Goal: Task Accomplishment & Management: Manage account settings

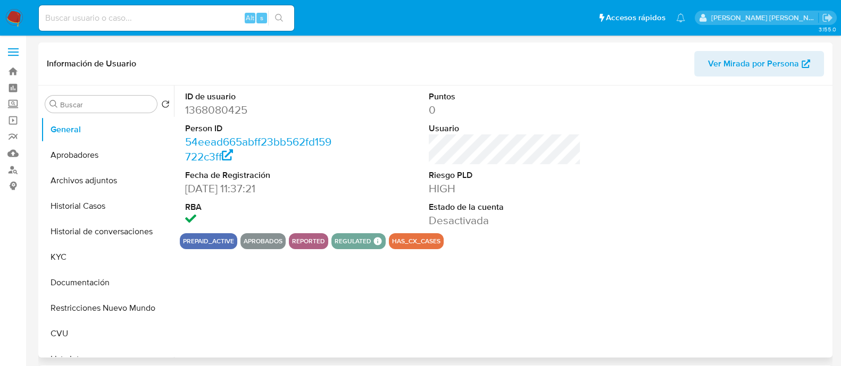
select select "10"
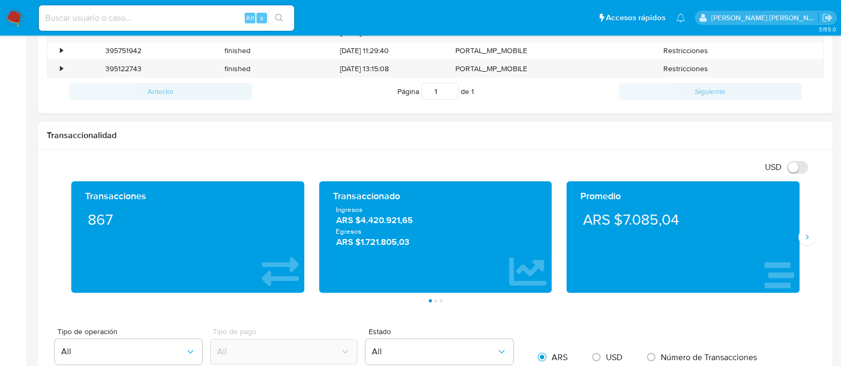
scroll to position [531, 0]
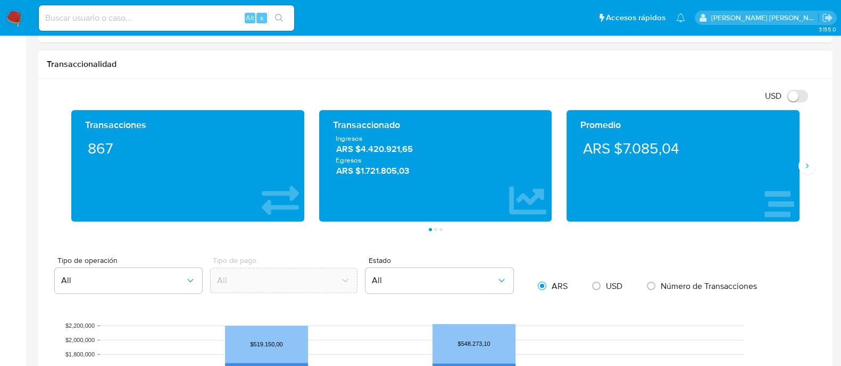
click at [808, 174] on div "Transacciones 867 Transaccionado Ingresos ARS $4.420.921,65 Egresos ARS $1.721.…" at bounding box center [435, 170] width 777 height 121
click at [809, 169] on button "Siguiente" at bounding box center [806, 165] width 17 height 17
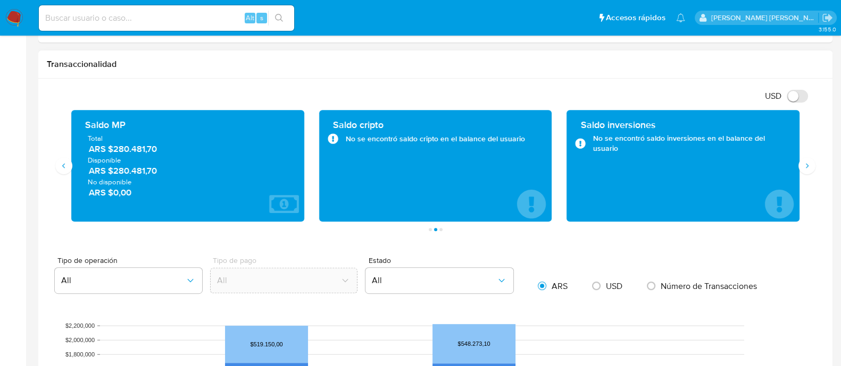
drag, startPoint x: 112, startPoint y: 152, endPoint x: 170, endPoint y: 153, distance: 58.0
click at [170, 153] on span "ARS $280.481,70" at bounding box center [188, 149] width 199 height 12
click at [193, 205] on div "Saldo MP Total ARS $280.481,70 Disponible ARS $280.481,70 No disponible ARS $0,…" at bounding box center [188, 166] width 216 height 95
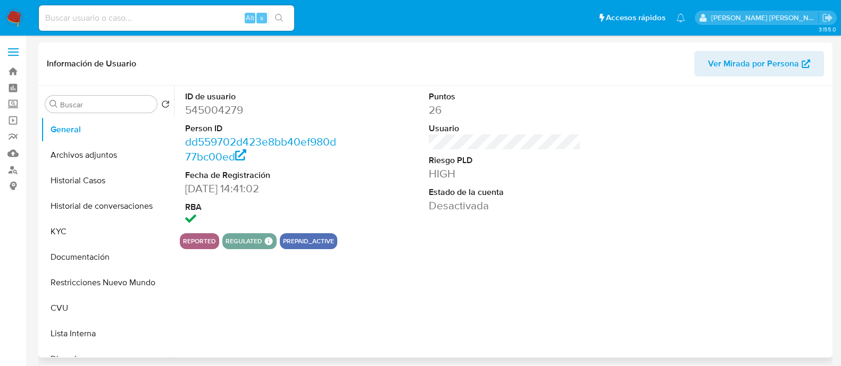
select select "10"
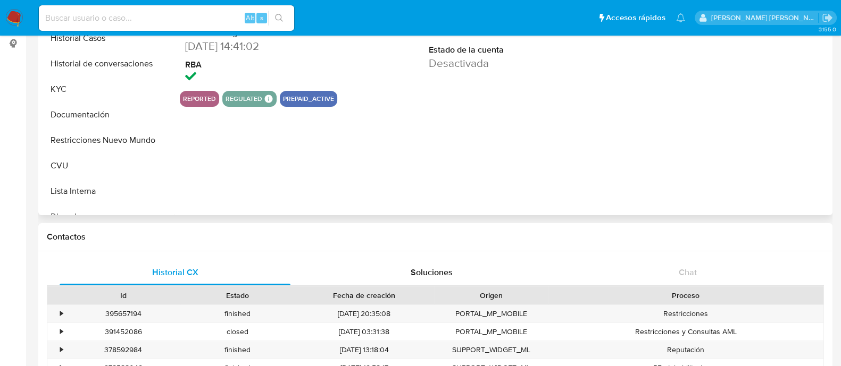
scroll to position [199, 0]
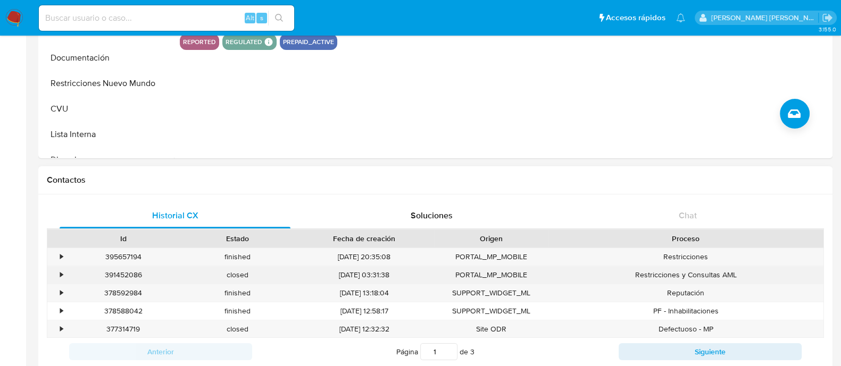
click at [112, 267] on div "391452086" at bounding box center [123, 275] width 114 height 18
click at [112, 272] on div "391452086" at bounding box center [123, 275] width 114 height 18
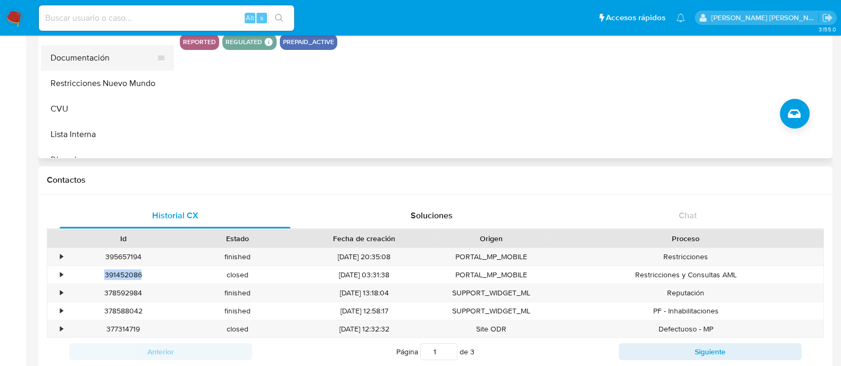
copy div "391452086"
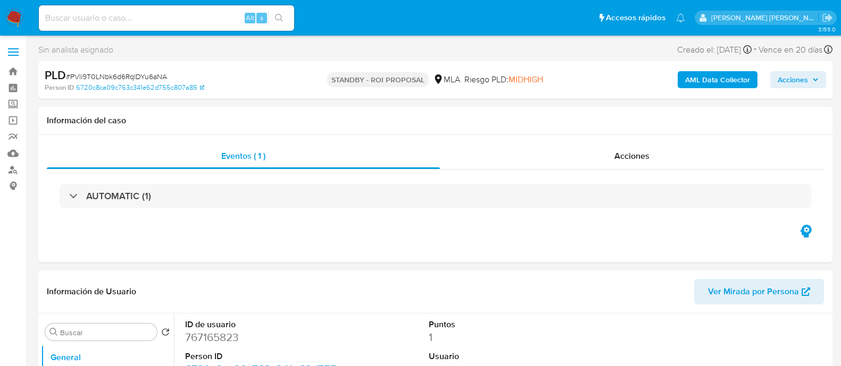
select select "10"
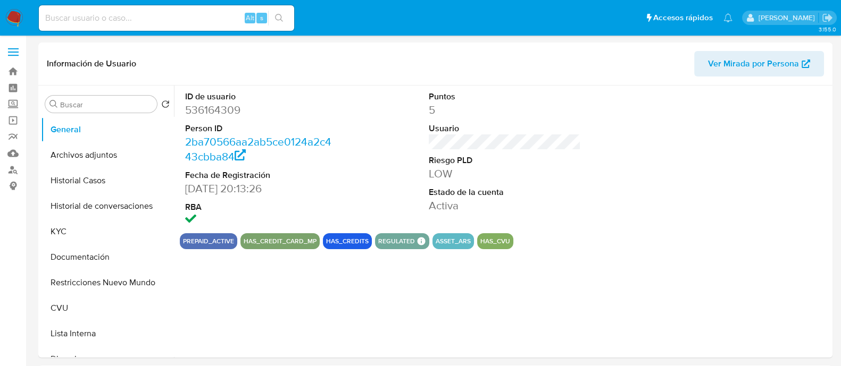
select select "10"
click at [512, 196] on dt "Estado de la cuenta" at bounding box center [505, 193] width 152 height 12
click at [432, 164] on dt "Riesgo PLD" at bounding box center [505, 161] width 152 height 12
click at [80, 230] on button "KYC" at bounding box center [103, 232] width 124 height 26
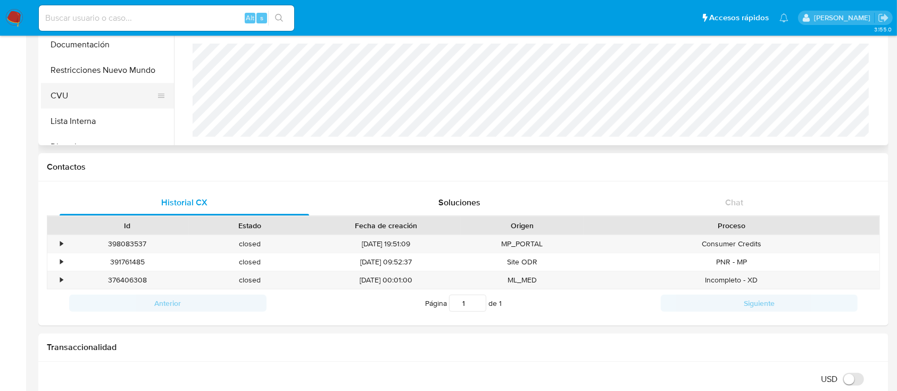
scroll to position [71, 0]
click at [99, 77] on button "Direcciones" at bounding box center [103, 76] width 124 height 26
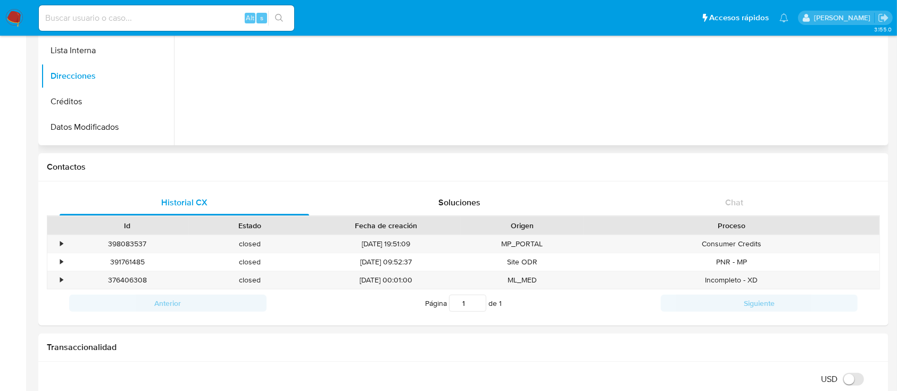
scroll to position [0, 0]
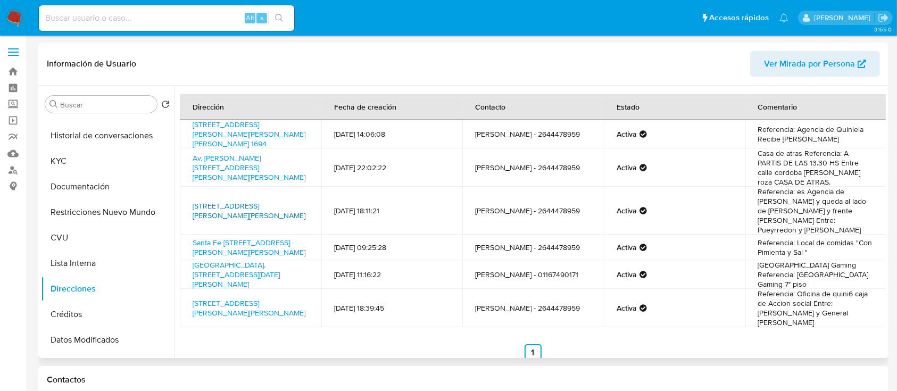
drag, startPoint x: 213, startPoint y: 215, endPoint x: 211, endPoint y: 194, distance: 21.3
click at [211, 194] on td "Calle Hipolito Yrigoyen Sur 724, Capital, San Juan, 5400, Argentina 724" at bounding box center [250, 211] width 141 height 48
copy link "Hipolito Yrigoyen Sur 724, Capital, San Juan, 5400, Argentina 724"
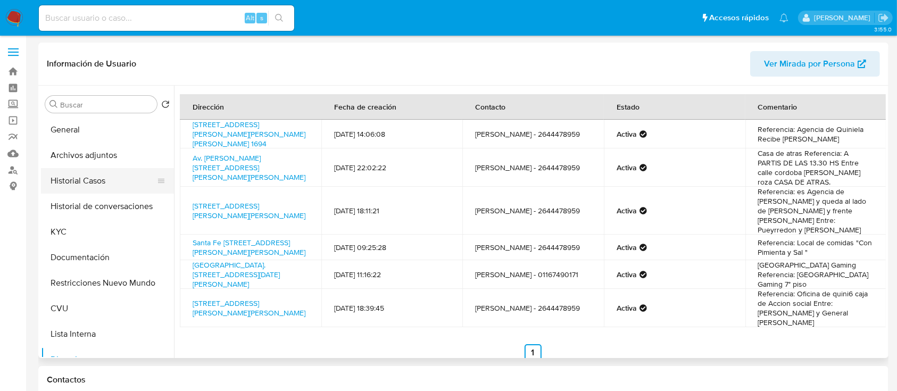
click at [104, 182] on button "Historial Casos" at bounding box center [103, 181] width 124 height 26
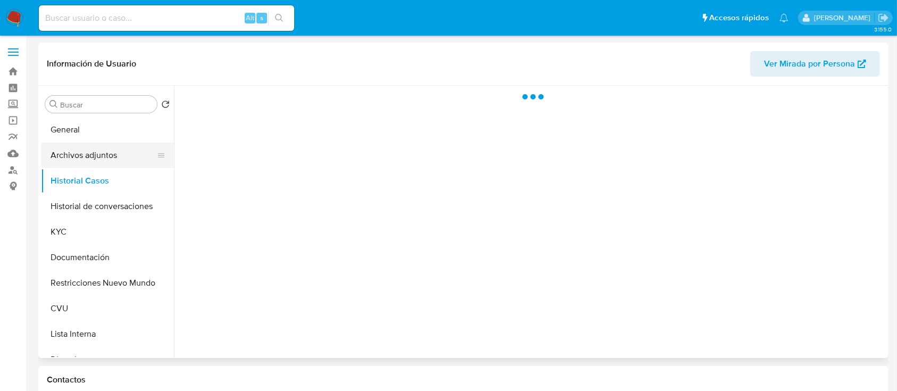
click at [120, 154] on button "Archivos adjuntos" at bounding box center [103, 156] width 124 height 26
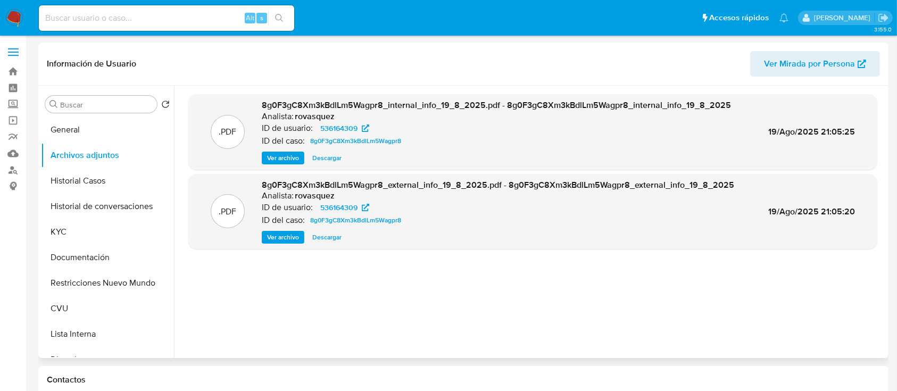
click at [286, 243] on span "Ver archivo" at bounding box center [283, 237] width 32 height 11
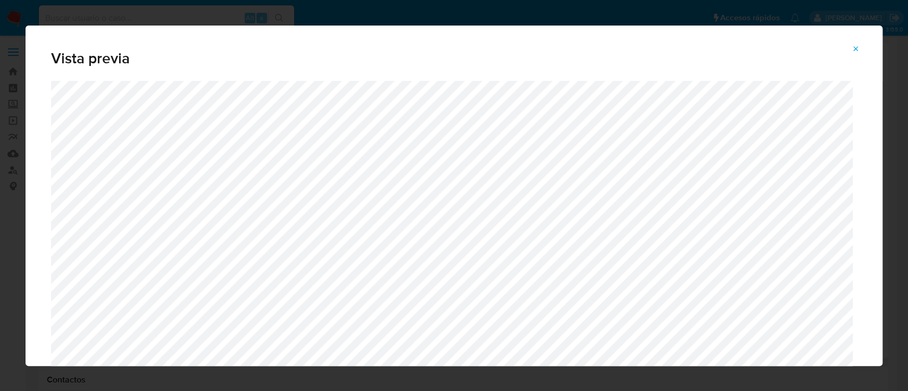
click at [851, 41] on span "Attachment preview" at bounding box center [856, 48] width 9 height 15
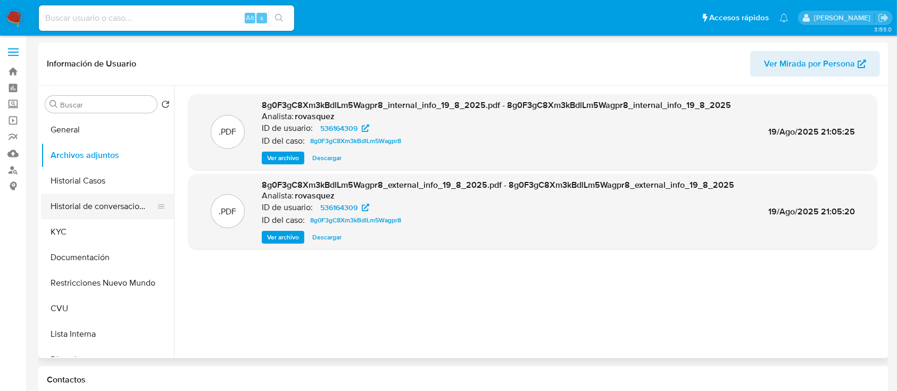
click at [114, 212] on button "Historial de conversaciones" at bounding box center [103, 207] width 124 height 26
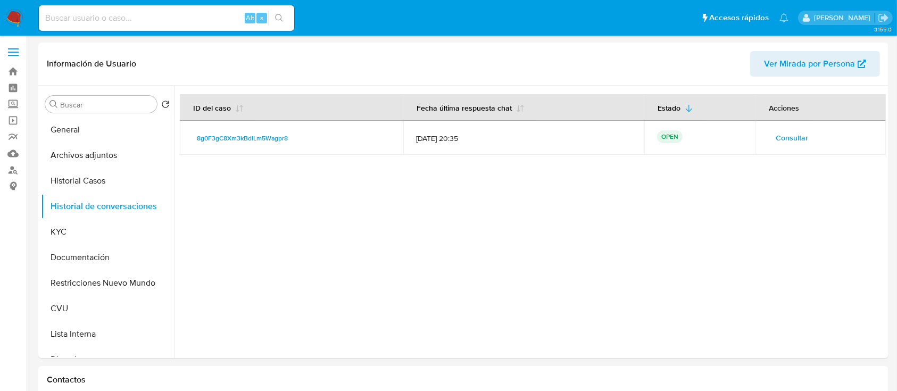
click at [789, 138] on span "Consultar" at bounding box center [792, 137] width 32 height 15
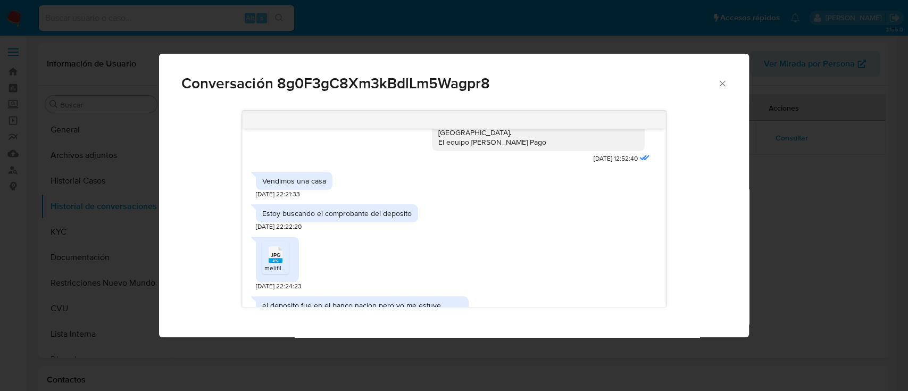
scroll to position [846, 0]
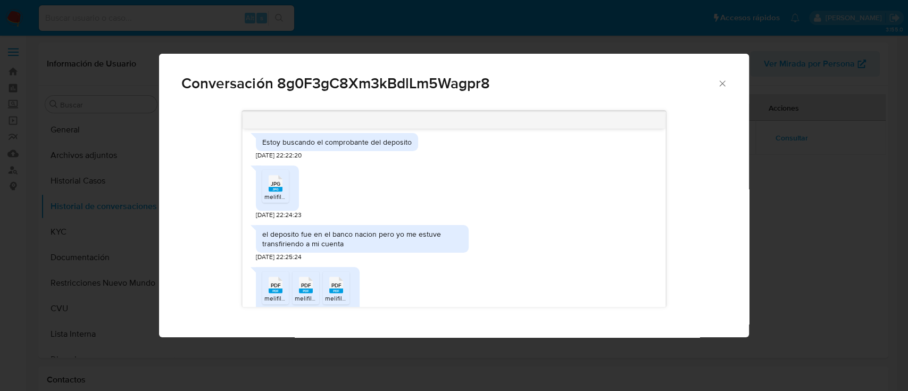
click at [328, 248] on div "el deposito fue en el banco nacion pero yo me estuve transfiriendo a mi cuenta" at bounding box center [362, 238] width 200 height 19
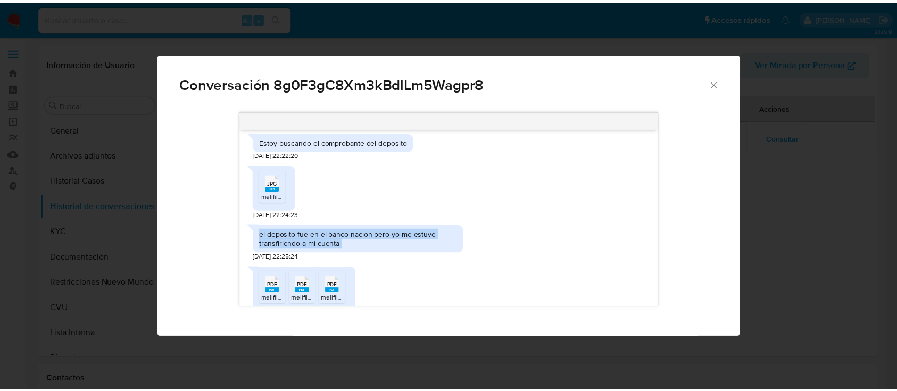
scroll to position [775, 0]
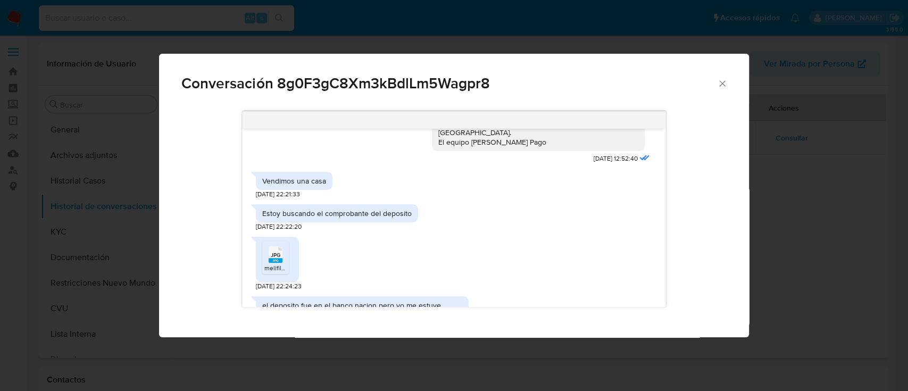
click at [436, 79] on span "Conversación 8g0F3gC8Xm3kBdlLm5Wagpr8" at bounding box center [449, 83] width 536 height 15
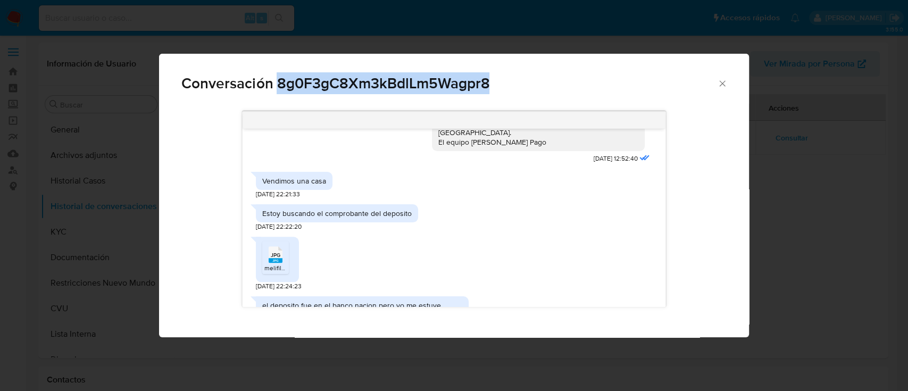
click at [436, 79] on span "Conversación 8g0F3gC8Xm3kBdlLm5Wagpr8" at bounding box center [449, 83] width 536 height 15
copy span "8g0F3gC8Xm3kBdlLm5Wagpr8"
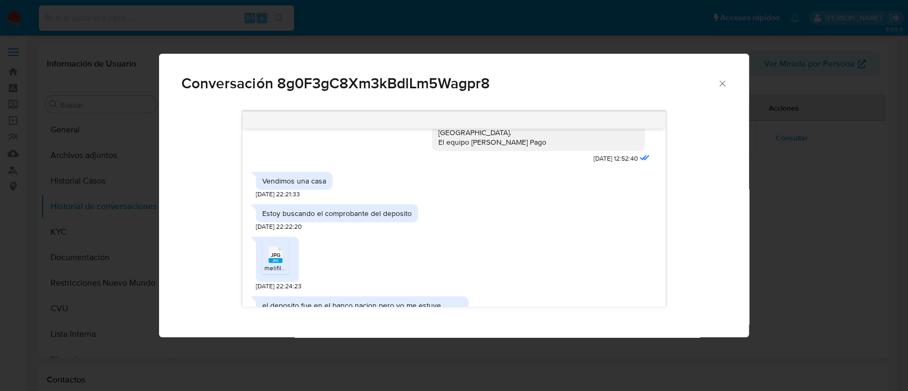
drag, startPoint x: 731, startPoint y: 82, endPoint x: 722, endPoint y: 87, distance: 10.7
click at [732, 82] on div "Conversación 8g0F3gC8Xm3kBdlLm5Wagpr8" at bounding box center [453, 79] width 589 height 51
click at [722, 87] on icon "Cerrar" at bounding box center [722, 83] width 11 height 11
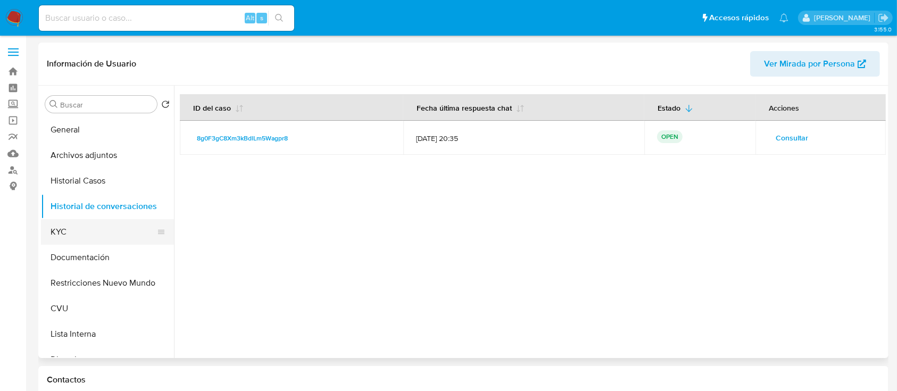
click at [98, 239] on button "KYC" at bounding box center [103, 232] width 124 height 26
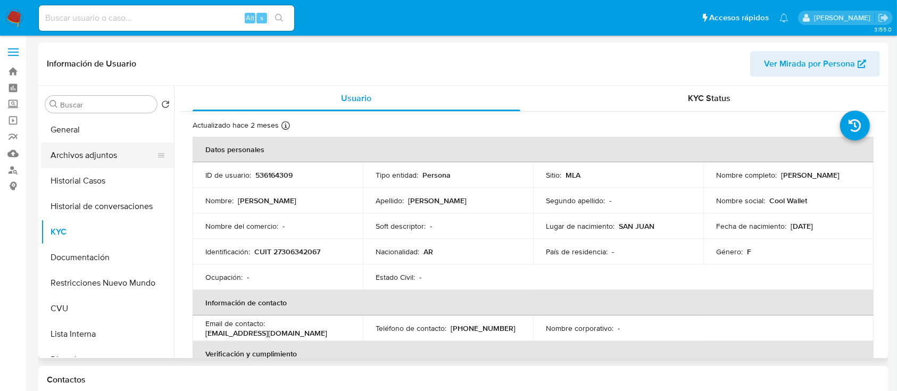
click at [81, 157] on button "Archivos adjuntos" at bounding box center [103, 156] width 124 height 26
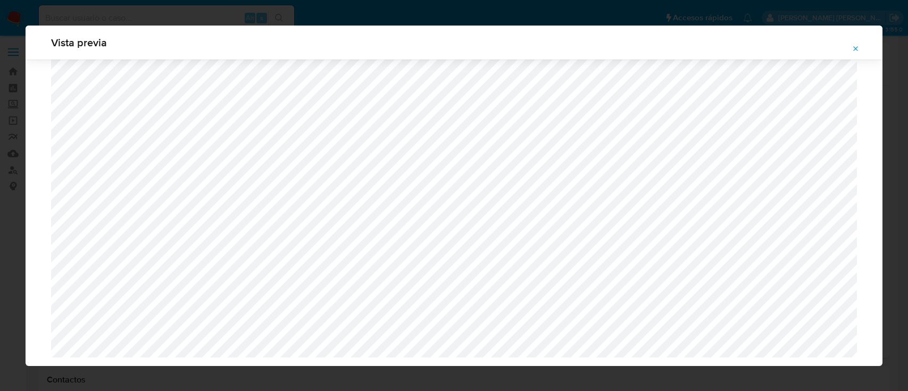
select select "10"
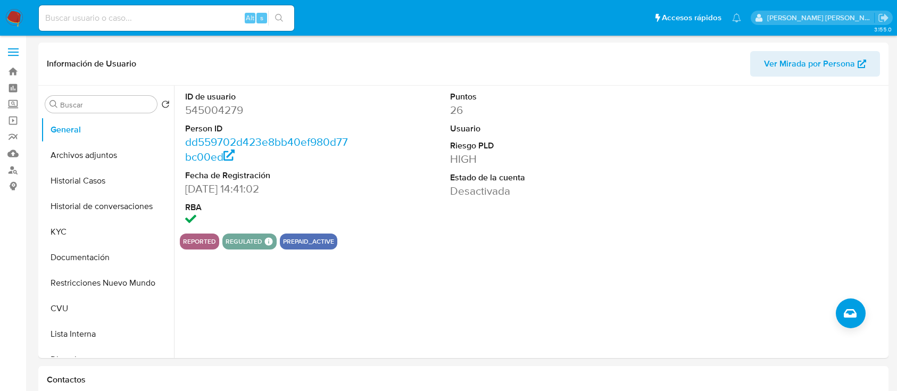
select select "10"
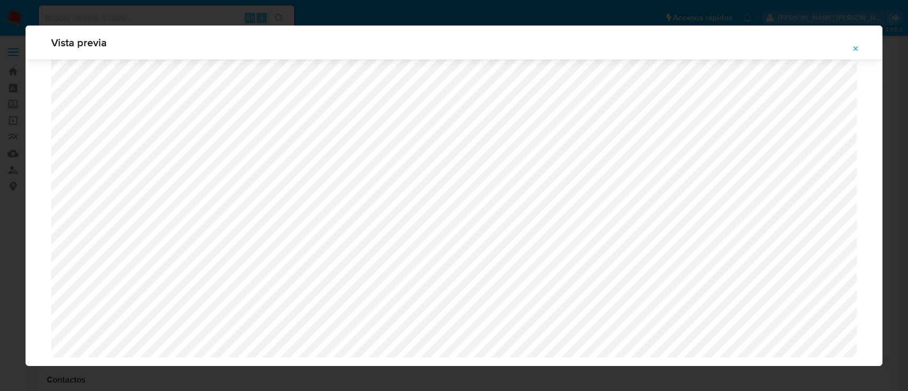
select select "10"
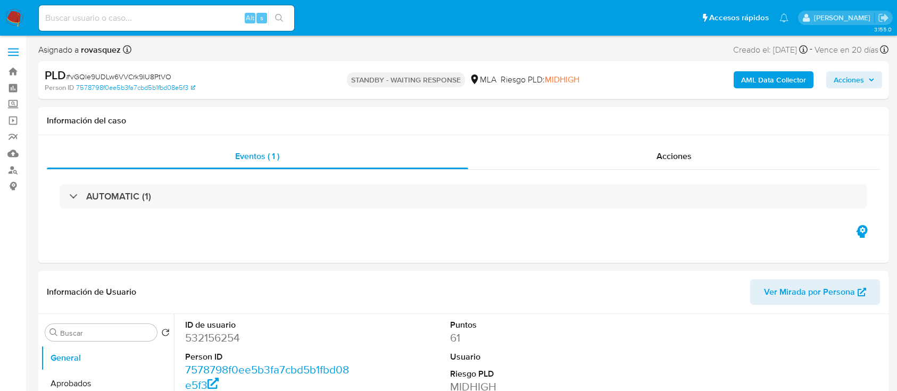
select select "10"
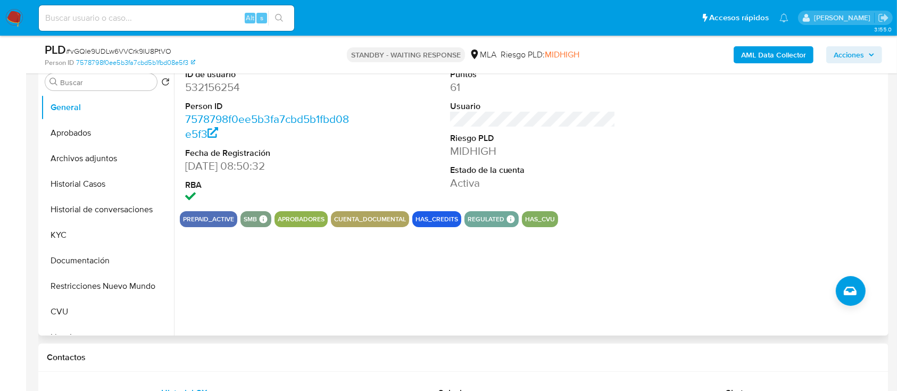
scroll to position [426, 0]
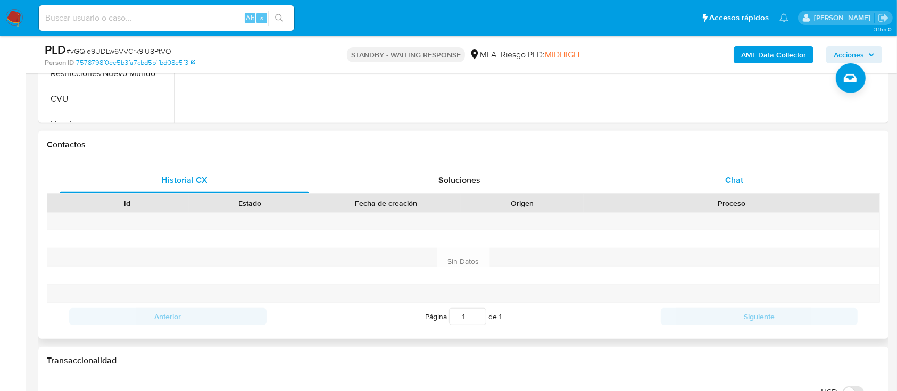
click at [729, 181] on span "Chat" at bounding box center [734, 180] width 18 height 12
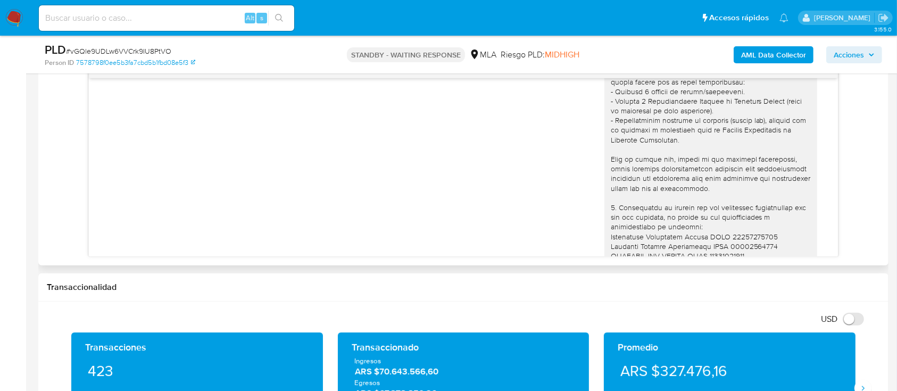
scroll to position [1607, 0]
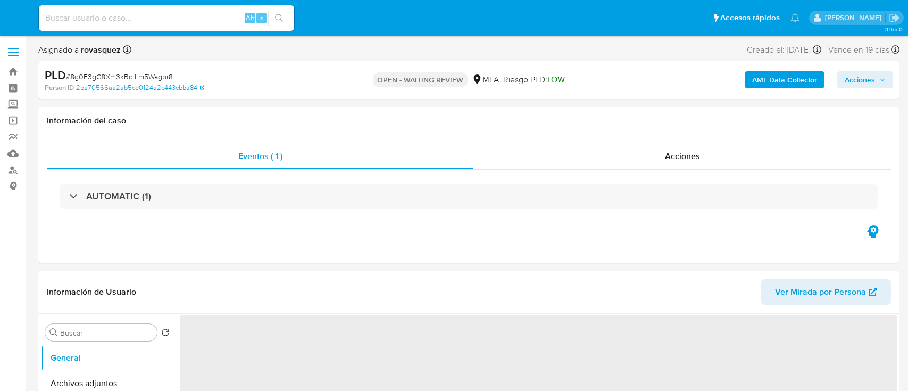
select select "10"
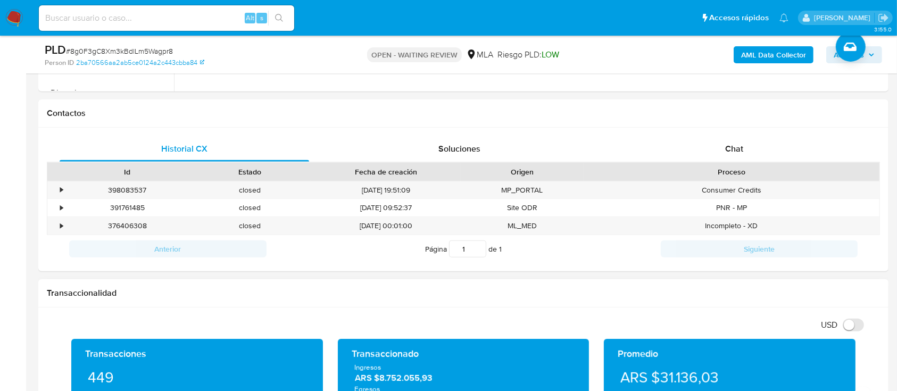
scroll to position [496, 0]
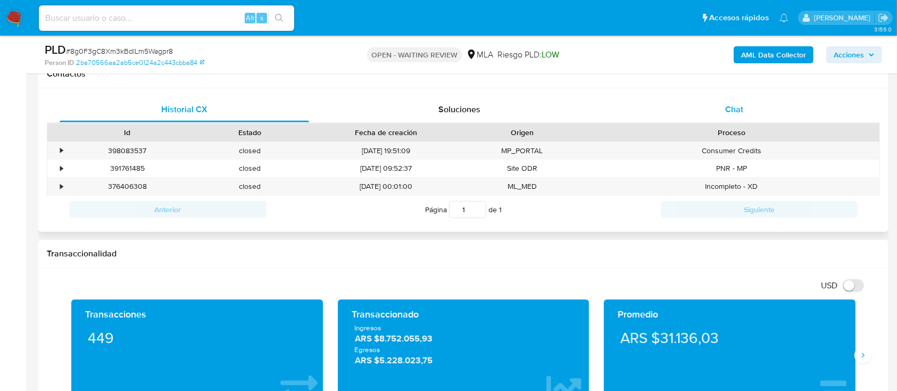
click at [725, 114] on span "Chat" at bounding box center [734, 109] width 18 height 12
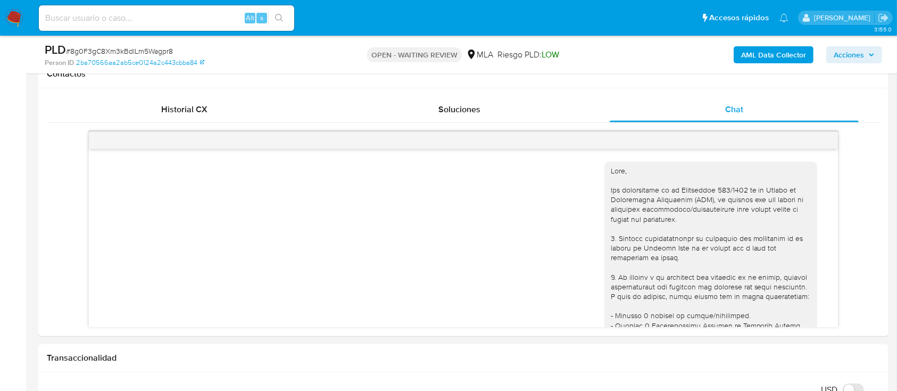
scroll to position [915, 0]
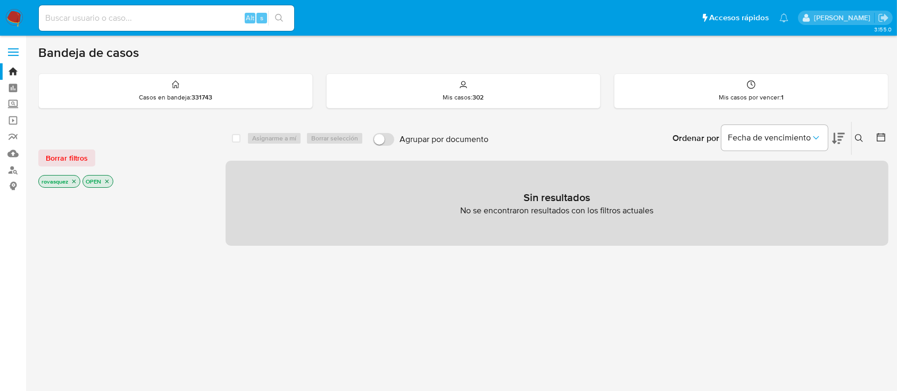
click at [863, 134] on icon at bounding box center [859, 138] width 9 height 9
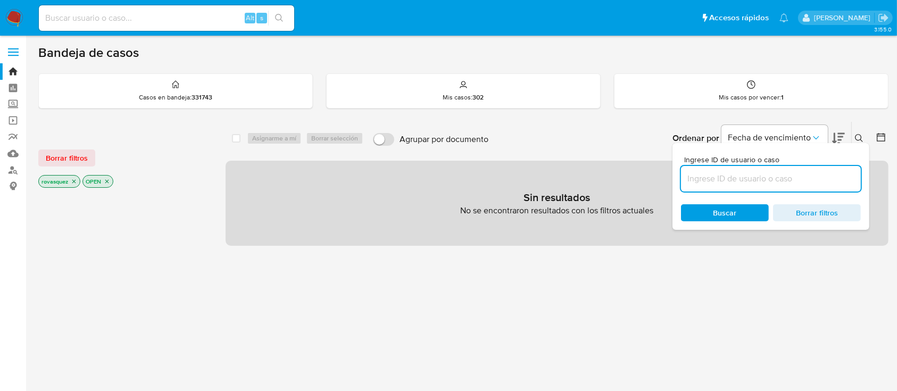
click at [757, 180] on input at bounding box center [771, 179] width 180 height 14
type input "8g0F3gC8Xm3kBdlLm5Wagpr8"
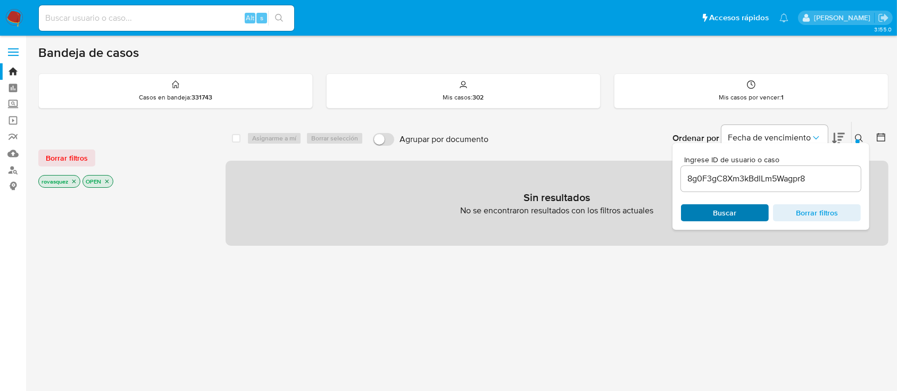
click at [702, 212] on span "Buscar" at bounding box center [724, 212] width 73 height 15
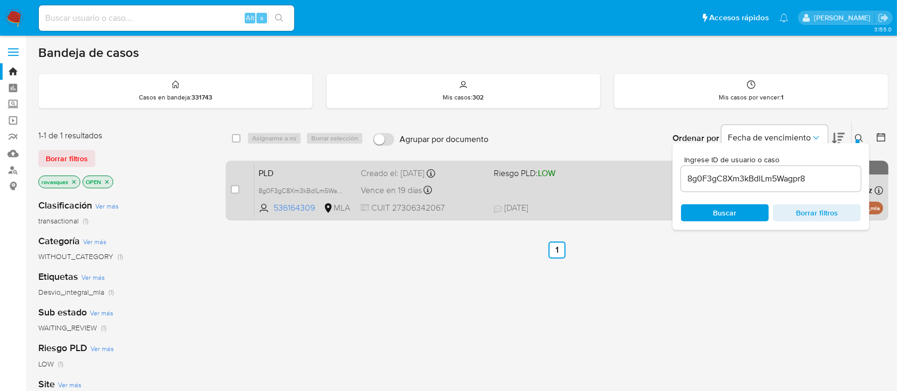
click at [229, 194] on div "case-item-checkbox No es posible asignar el caso PLD 8g0F3gC8Xm3kBdlLm5Wagpr8 5…" at bounding box center [557, 191] width 663 height 60
click at [233, 188] on input "checkbox" at bounding box center [235, 189] width 9 height 9
checkbox input "true"
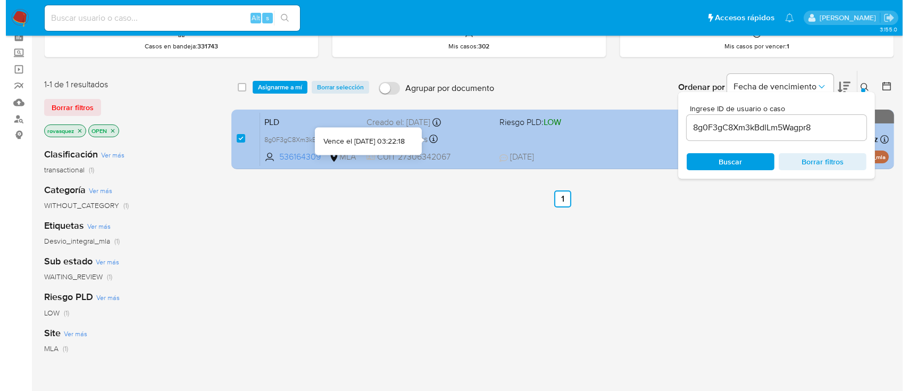
scroll to position [71, 0]
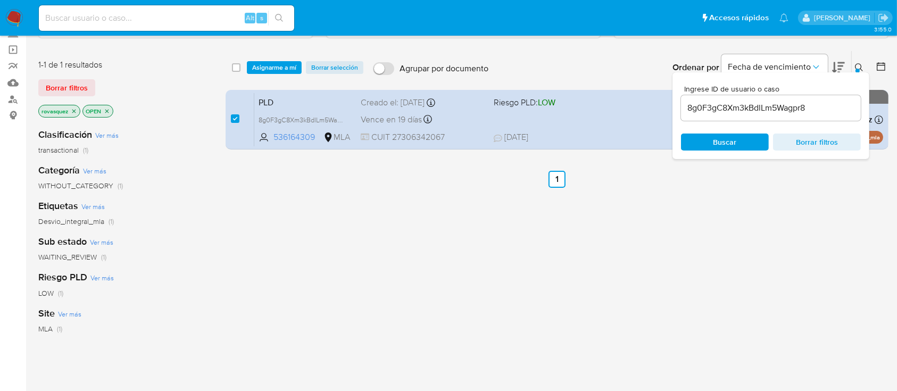
click at [264, 74] on div "select-all-cases-checkbox Asignarme a mí Borrar selección Agrupar por documento…" at bounding box center [557, 67] width 663 height 33
click at [268, 68] on span "Asignarme a mí" at bounding box center [274, 67] width 44 height 11
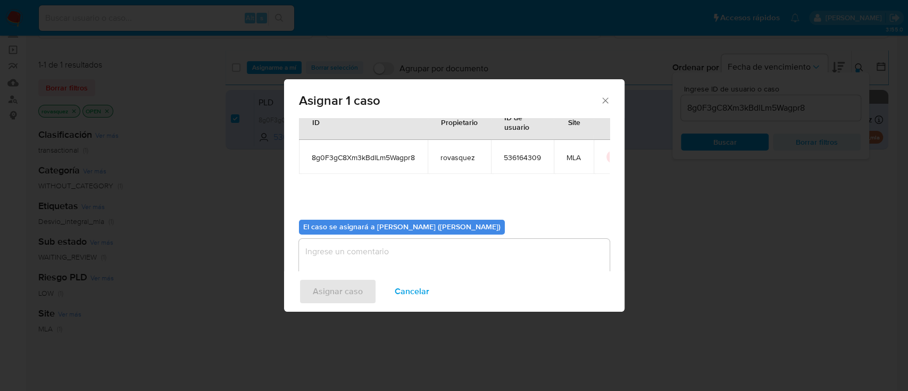
scroll to position [54, 0]
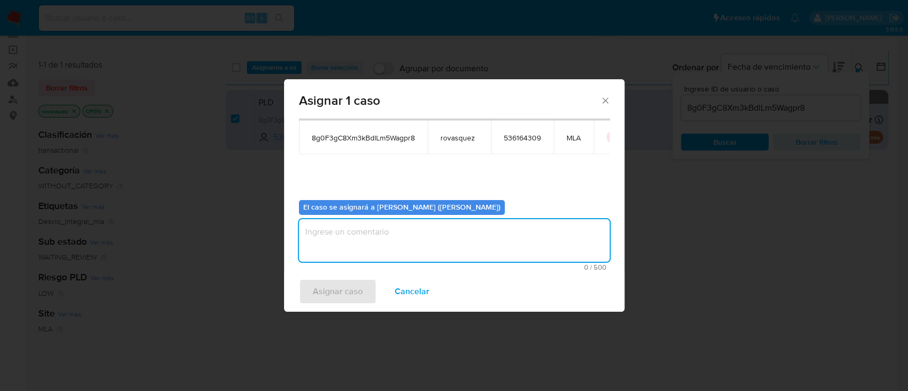
click at [348, 255] on textarea "assign-modal" at bounding box center [454, 240] width 311 height 43
type textarea "."
click at [330, 307] on div "Asignar caso Cancelar" at bounding box center [454, 291] width 340 height 40
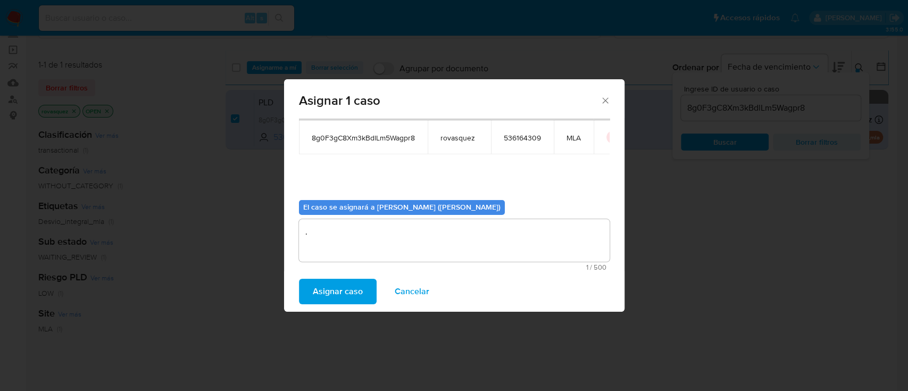
click at [337, 288] on span "Asignar caso" at bounding box center [338, 291] width 50 height 23
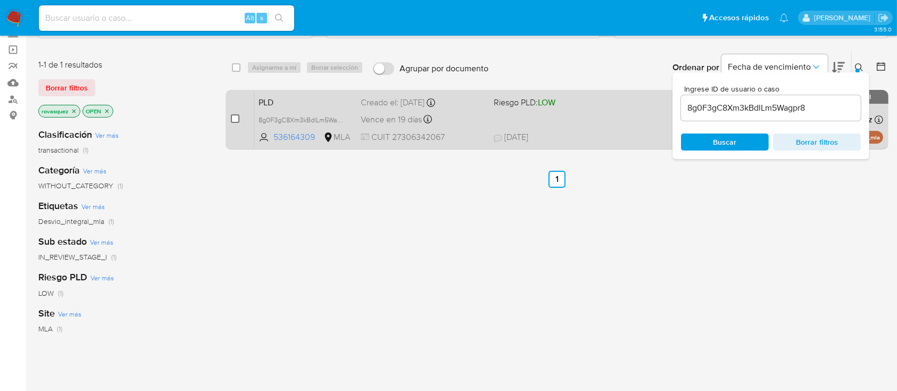
click at [231, 118] on input "checkbox" at bounding box center [235, 118] width 9 height 9
checkbox input "true"
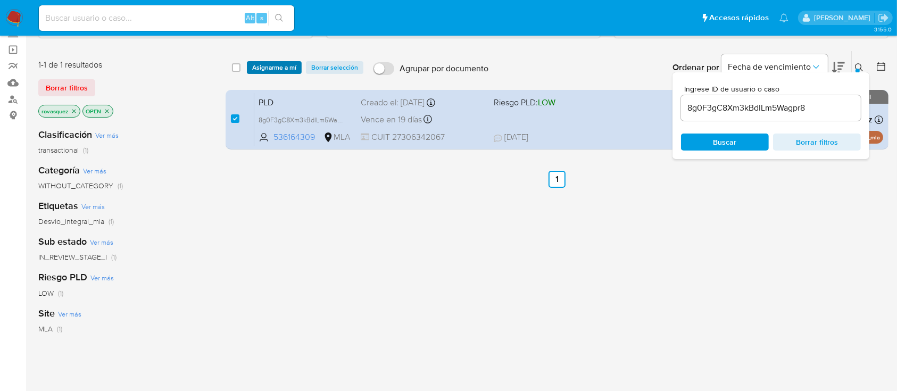
click at [271, 62] on span "Asignarme a mí" at bounding box center [274, 67] width 44 height 11
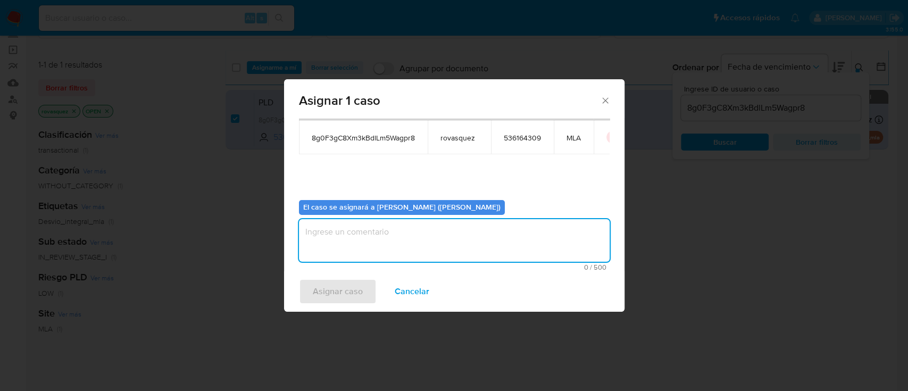
click at [398, 246] on textarea "assign-modal" at bounding box center [454, 240] width 311 height 43
type textarea "."
click at [345, 289] on span "Asignar caso" at bounding box center [338, 291] width 50 height 23
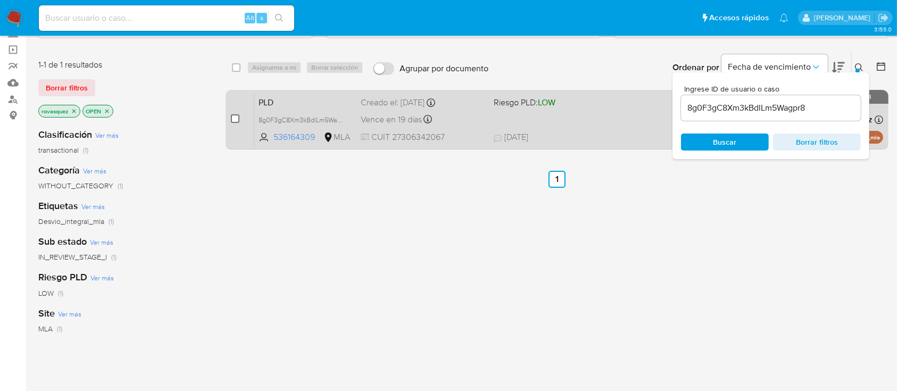
click at [234, 120] on input "checkbox" at bounding box center [235, 118] width 9 height 9
checkbox input "true"
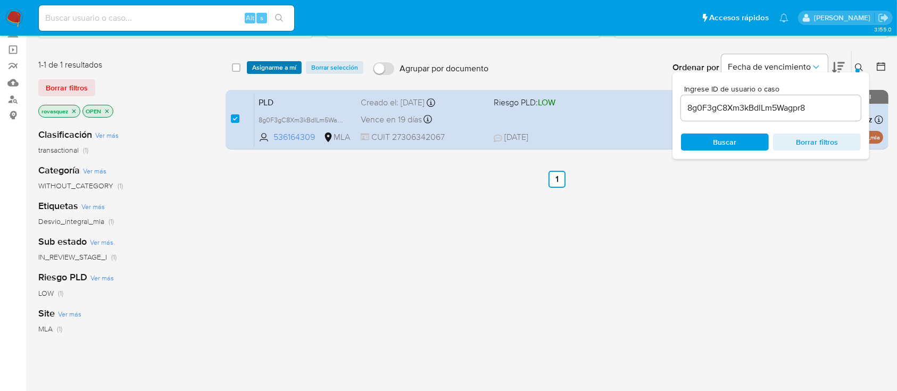
click at [282, 68] on span "Asignarme a mí" at bounding box center [274, 67] width 44 height 11
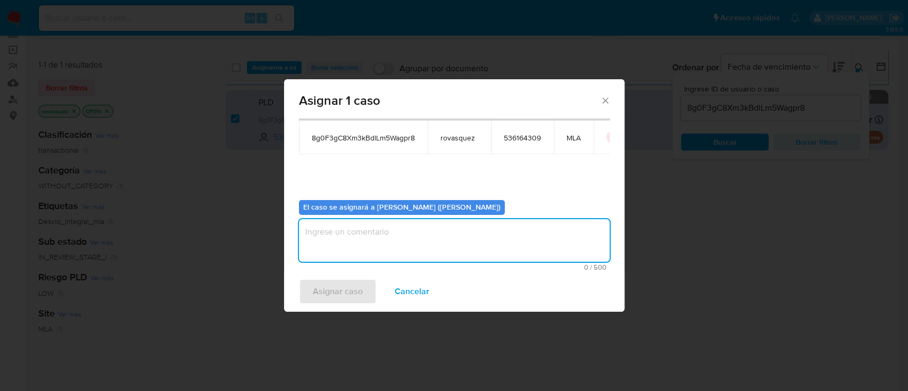
click at [437, 246] on textarea "assign-modal" at bounding box center [454, 240] width 311 height 43
type textarea "."
click at [354, 303] on span "Asignar caso" at bounding box center [338, 291] width 50 height 23
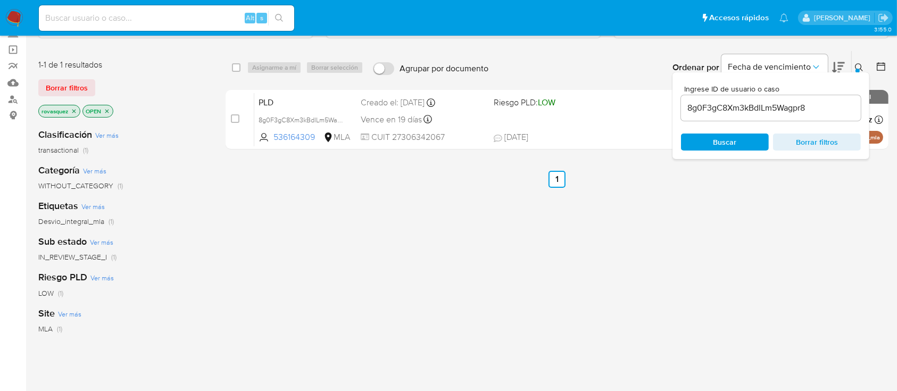
click at [734, 106] on input "8g0F3gC8Xm3kBdlLm5Wagpr8" at bounding box center [771, 108] width 180 height 14
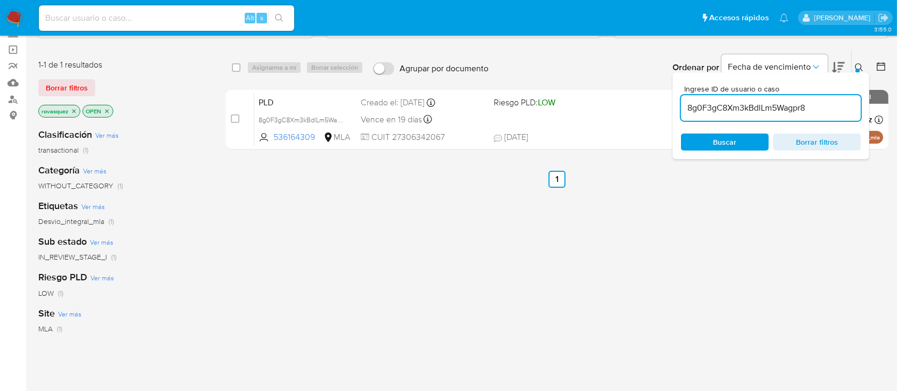
click at [734, 106] on input "8g0F3gC8Xm3kBdlLm5Wagpr8" at bounding box center [771, 108] width 180 height 14
paste input "vGQle9UDLw6VVCrk9IU8PtVO"
type input "vGQle9UDLw6VVCrk9IU8PtVO"
drag, startPoint x: 711, startPoint y: 143, endPoint x: 699, endPoint y: 147, distance: 12.2
click at [710, 143] on span "Buscar" at bounding box center [724, 142] width 73 height 15
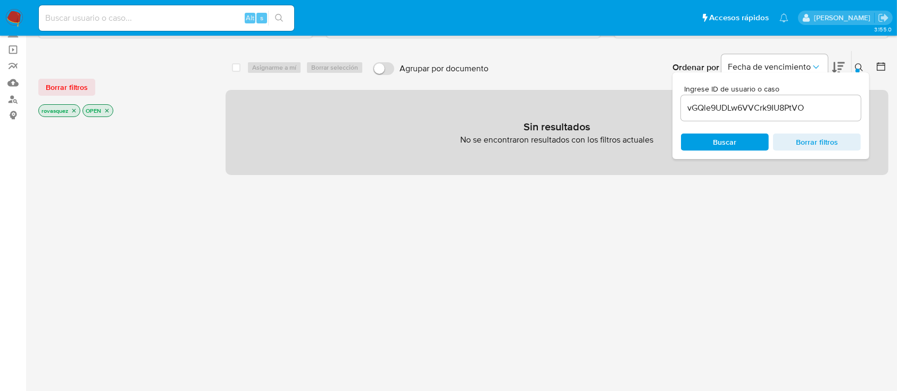
click at [738, 141] on span "Buscar" at bounding box center [724, 142] width 73 height 15
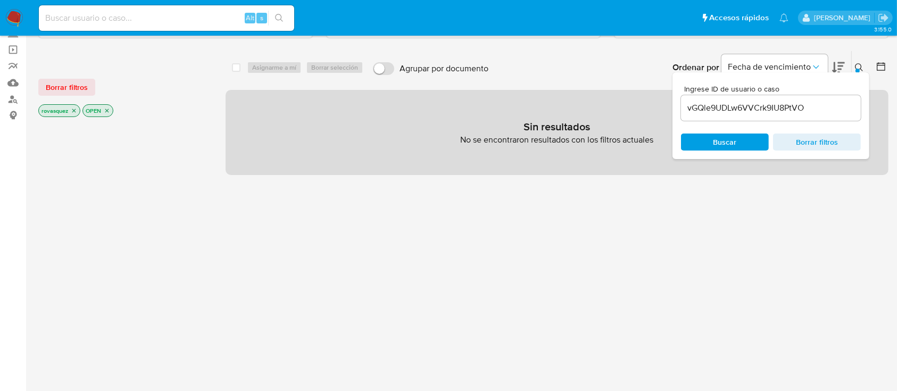
click at [109, 112] on icon "close-filter" at bounding box center [107, 110] width 6 height 6
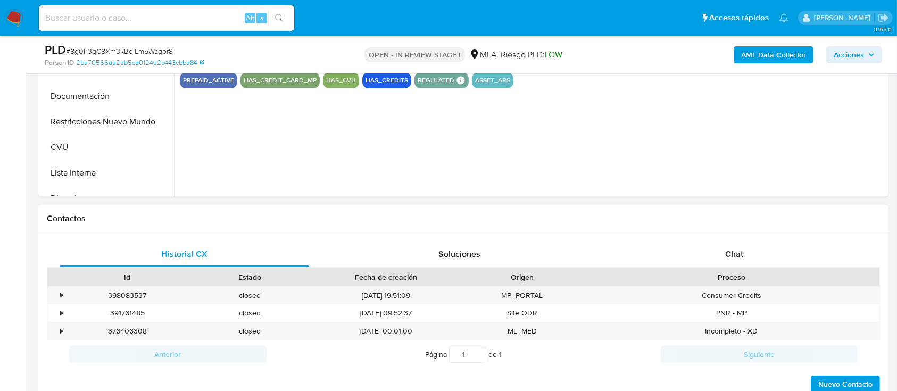
scroll to position [354, 0]
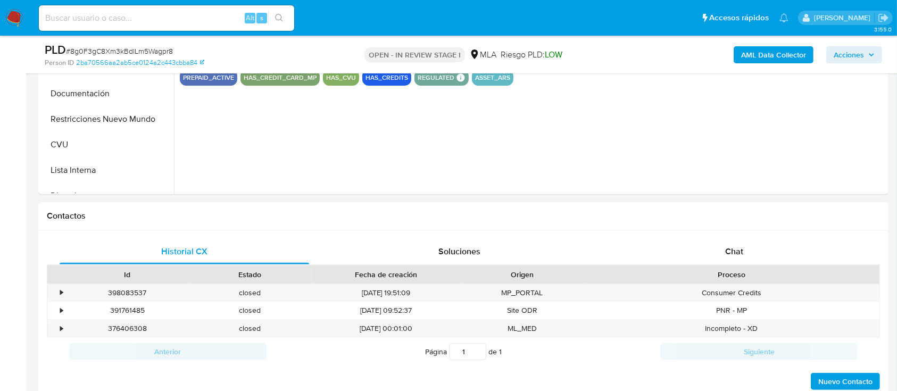
select select "10"
click at [741, 248] on span "Chat" at bounding box center [734, 251] width 18 height 12
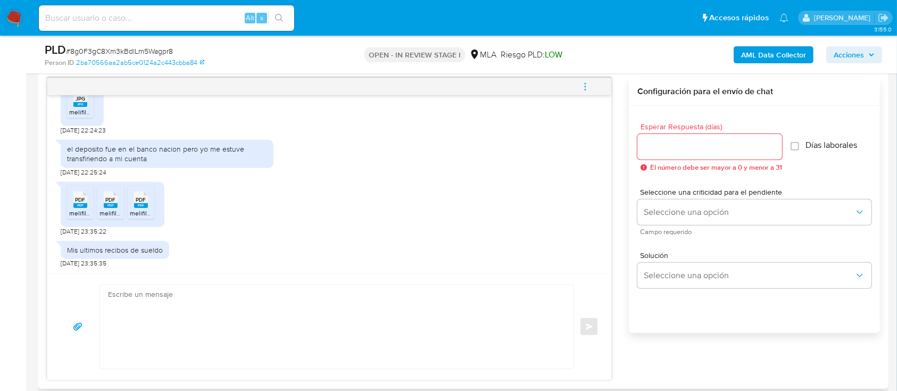
scroll to position [567, 0]
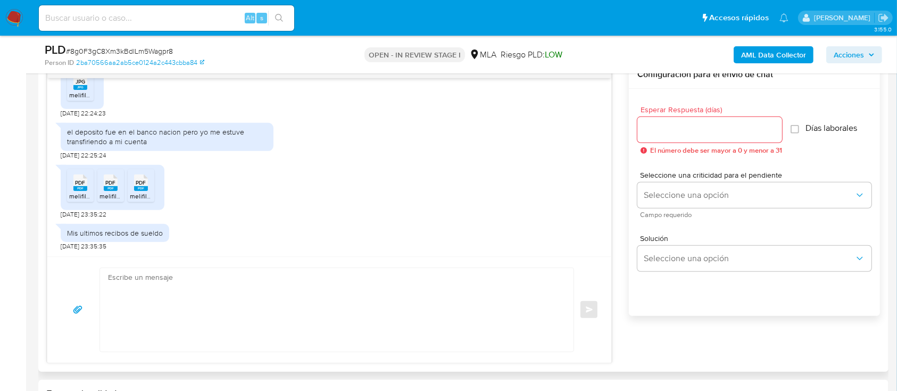
click at [278, 294] on textarea at bounding box center [334, 310] width 452 height 84
paste textarea "Hola, ¡Muchas gracias por tu respuesta! Confirmamos la recepción de la document…"
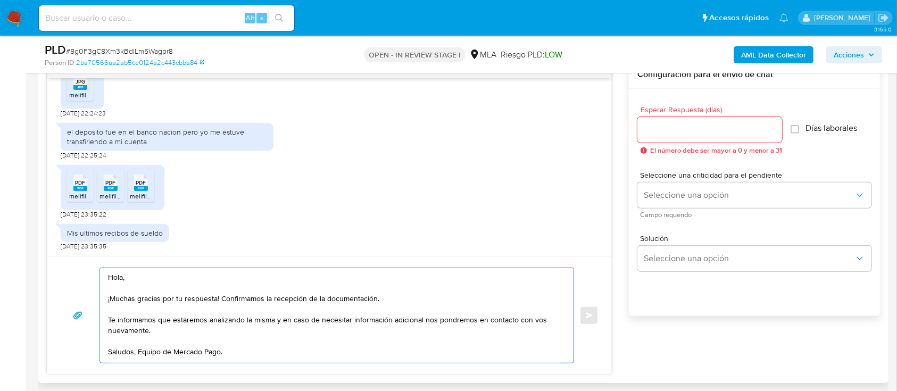
click at [138, 351] on textarea "Hola, ¡Muchas gracias por tu respuesta! Confirmamos la recepción de la document…" at bounding box center [334, 315] width 452 height 95
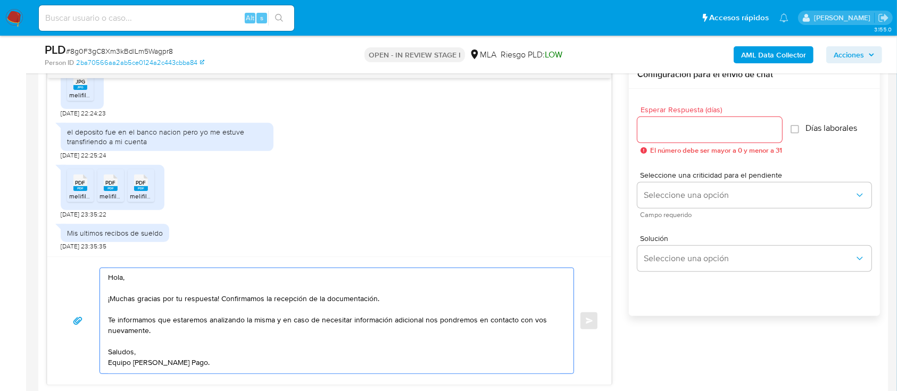
click at [162, 277] on textarea "Hola, ¡Muchas gracias por tu respuesta! Confirmamos la recepción de la document…" at bounding box center [334, 320] width 452 height 105
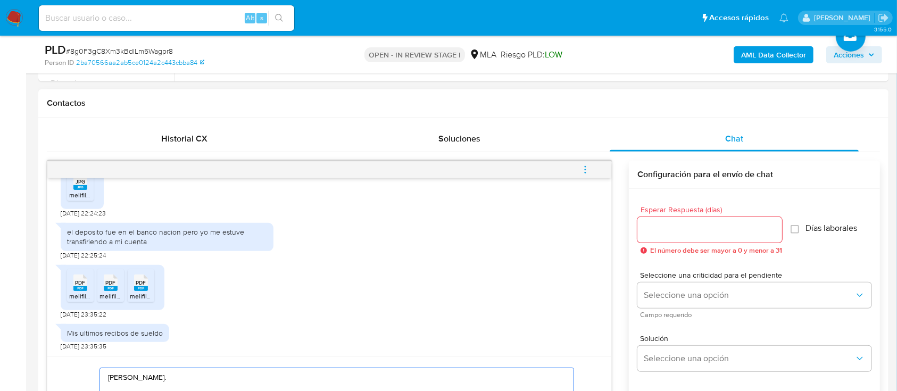
scroll to position [426, 0]
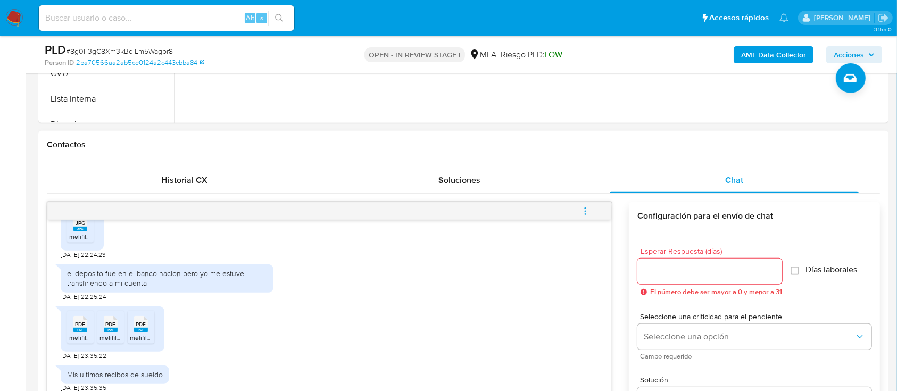
type textarea "[PERSON_NAME]. ¡Muchas gracias por tu respuesta! Confirmamos la recepción de la…"
click at [670, 264] on input "Esperar Respuesta (días)" at bounding box center [709, 271] width 145 height 14
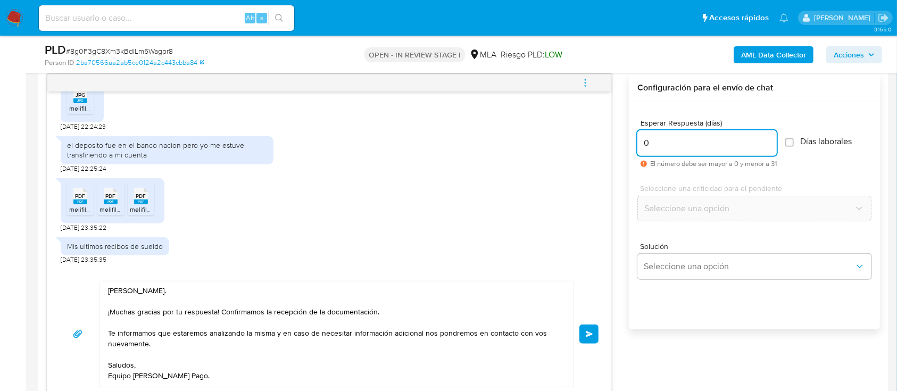
scroll to position [709, 0]
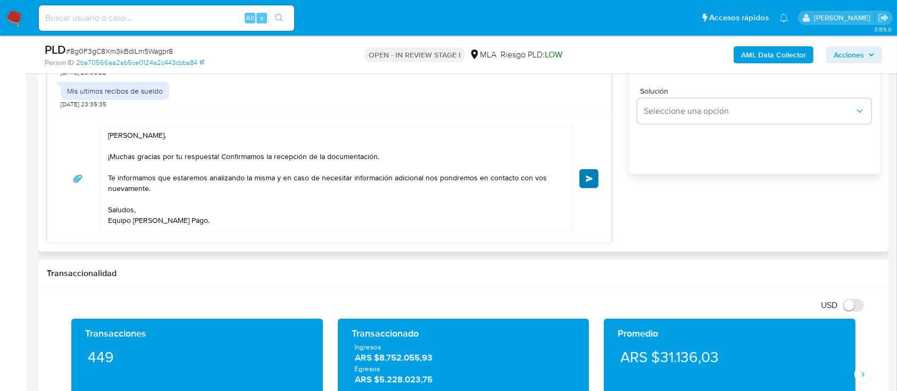
type input "0"
click at [594, 181] on button "Enviar" at bounding box center [588, 178] width 19 height 19
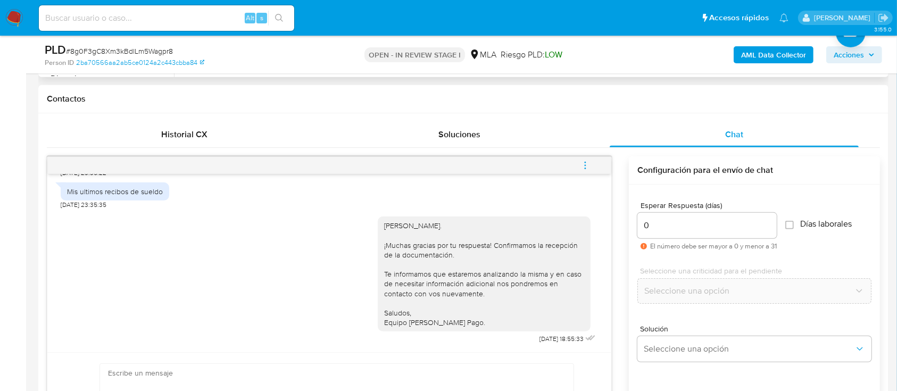
scroll to position [354, 0]
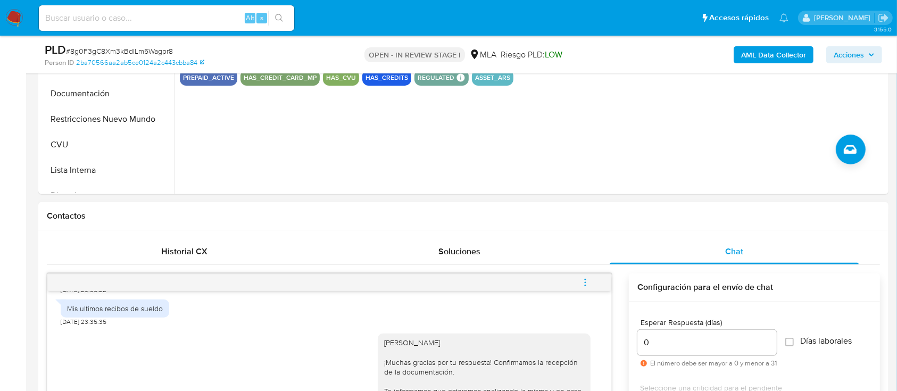
click at [587, 287] on span "menu-action" at bounding box center [585, 283] width 10 height 26
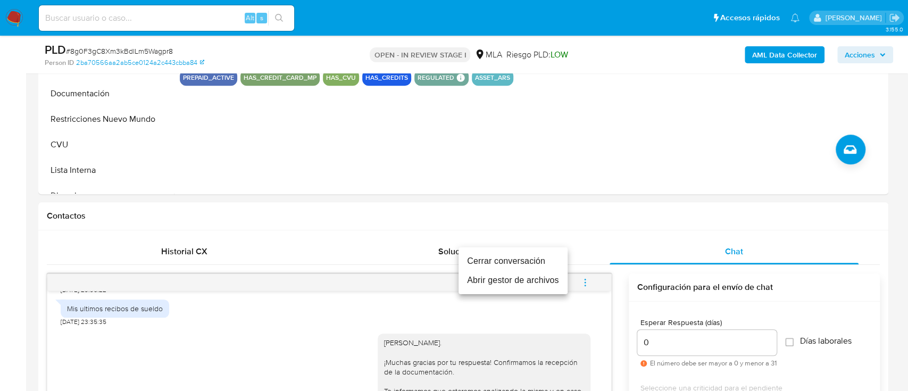
click at [515, 265] on li "Cerrar conversación" at bounding box center [513, 261] width 109 height 19
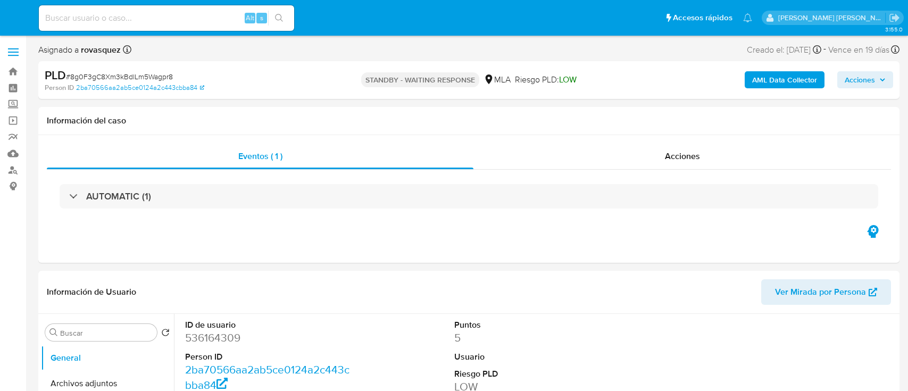
select select "10"
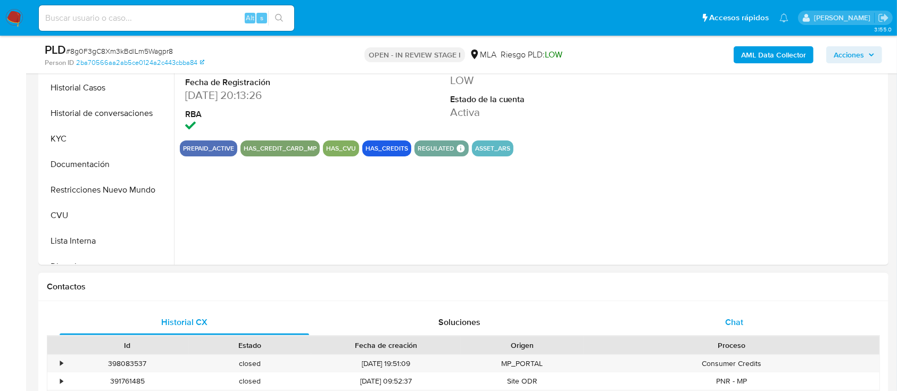
click at [730, 324] on span "Chat" at bounding box center [734, 322] width 18 height 12
select select "10"
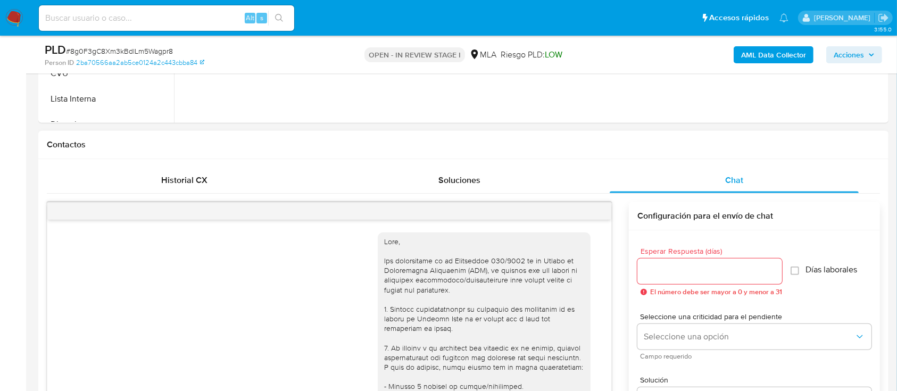
scroll to position [1052, 0]
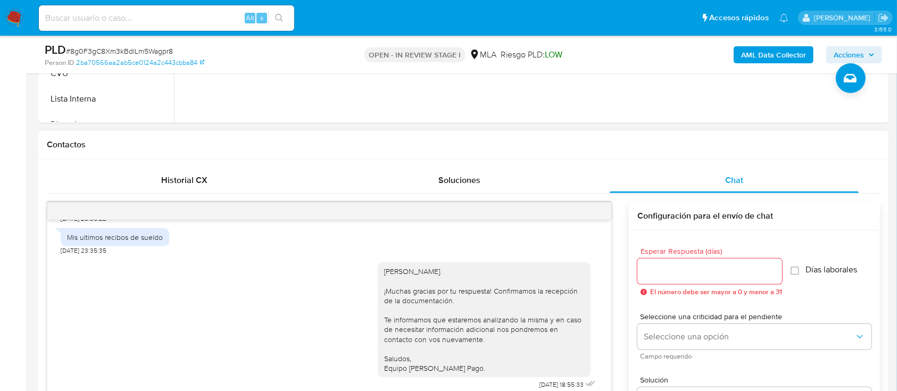
click at [605, 213] on div at bounding box center [329, 211] width 564 height 17
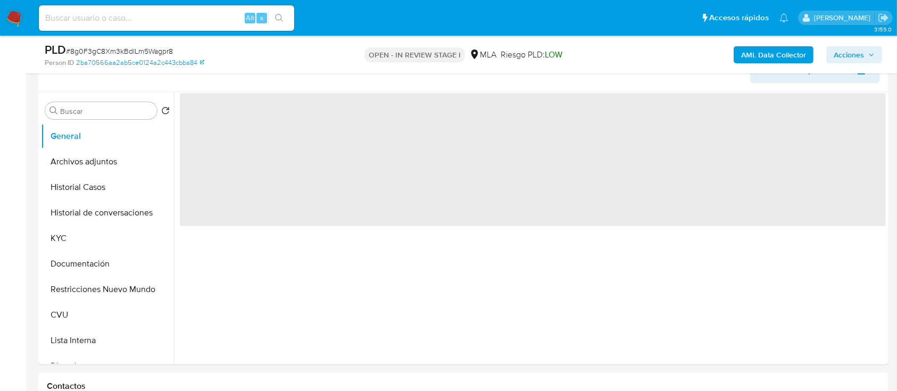
scroll to position [284, 0]
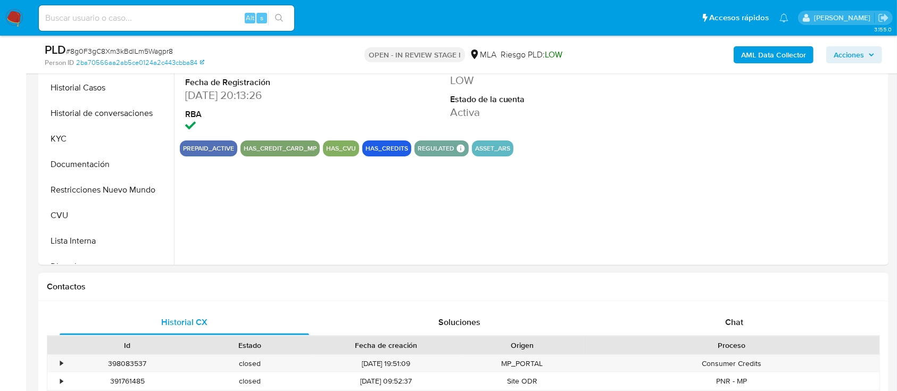
drag, startPoint x: 740, startPoint y: 320, endPoint x: 610, endPoint y: 291, distance: 134.0
click at [740, 321] on span "Chat" at bounding box center [734, 322] width 18 height 12
select select "10"
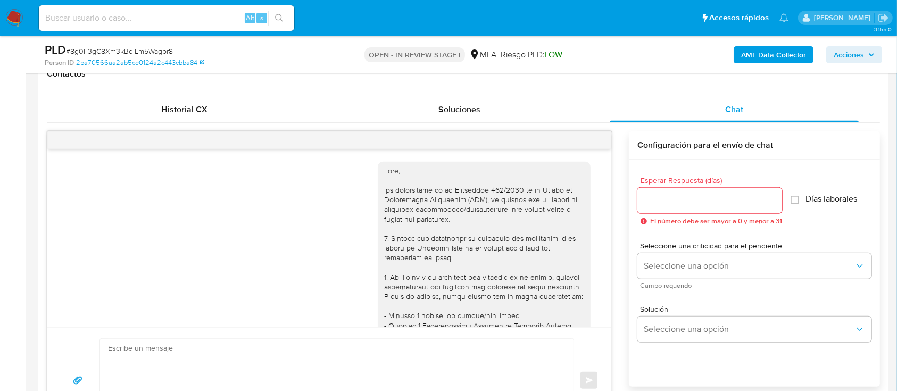
scroll to position [1052, 0]
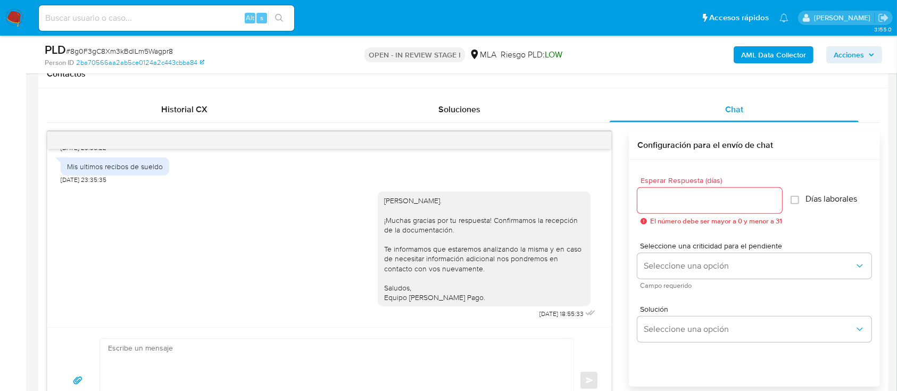
click at [584, 140] on div at bounding box center [329, 140] width 564 height 17
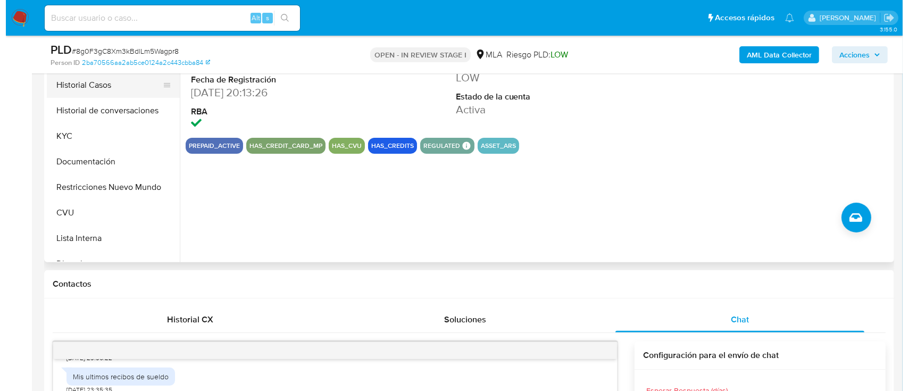
scroll to position [213, 0]
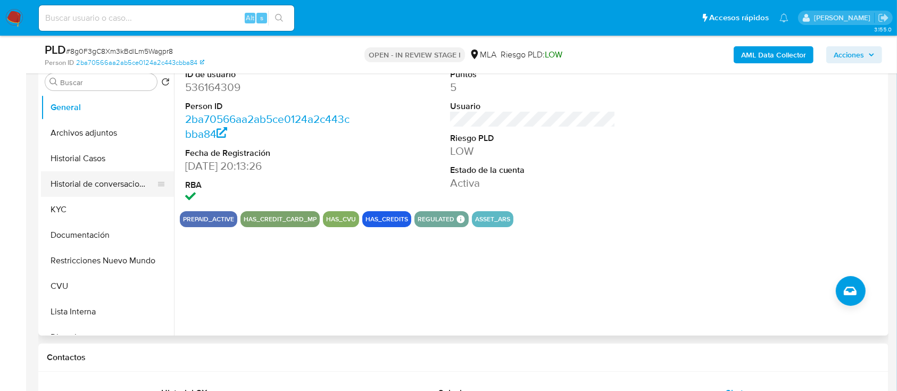
click at [88, 194] on button "Historial de conversaciones" at bounding box center [103, 184] width 124 height 26
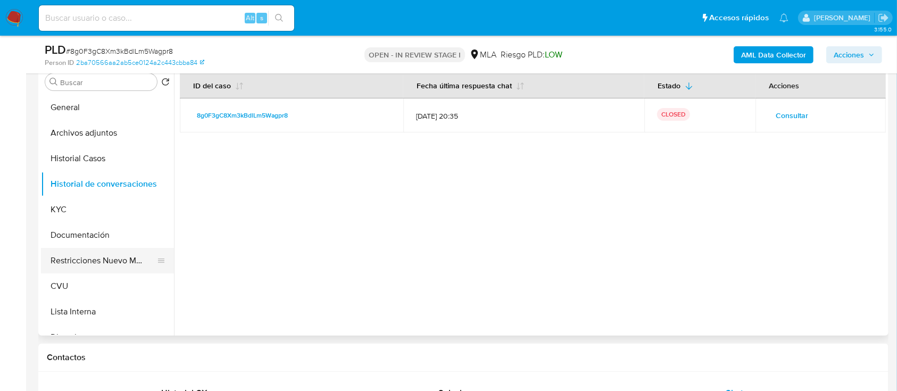
click at [129, 257] on button "Restricciones Nuevo Mundo" at bounding box center [103, 261] width 124 height 26
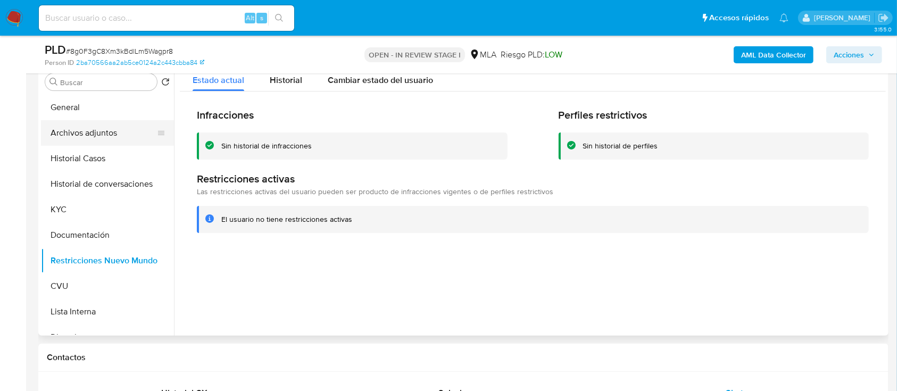
click at [103, 140] on button "Archivos adjuntos" at bounding box center [103, 133] width 124 height 26
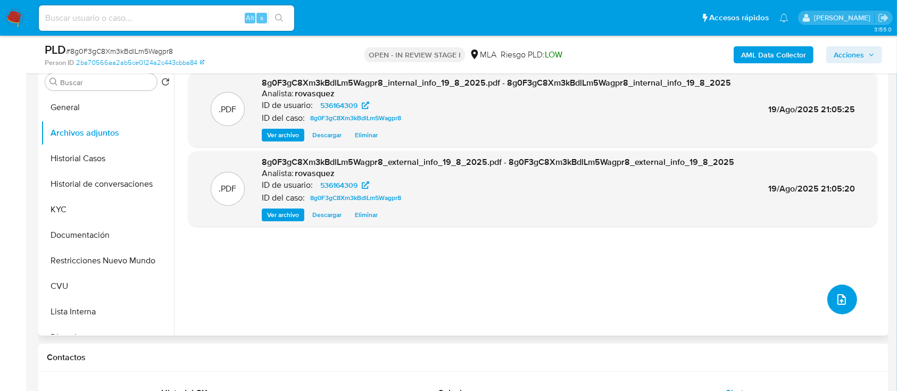
click at [836, 297] on icon "upload-file" at bounding box center [841, 299] width 13 height 13
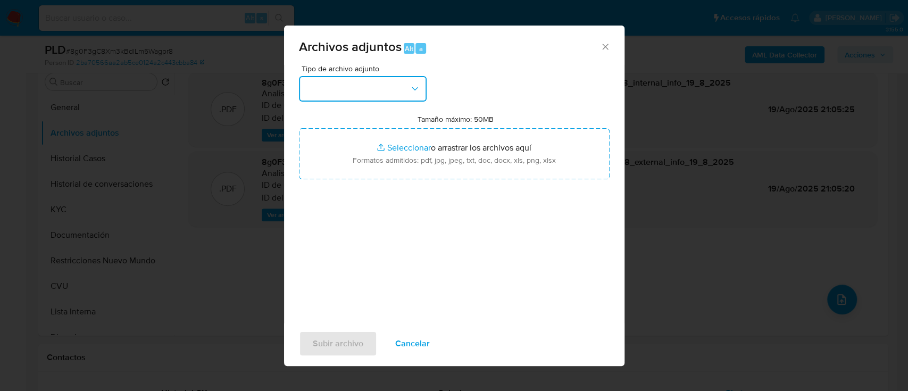
click at [355, 99] on button "button" at bounding box center [363, 89] width 128 height 26
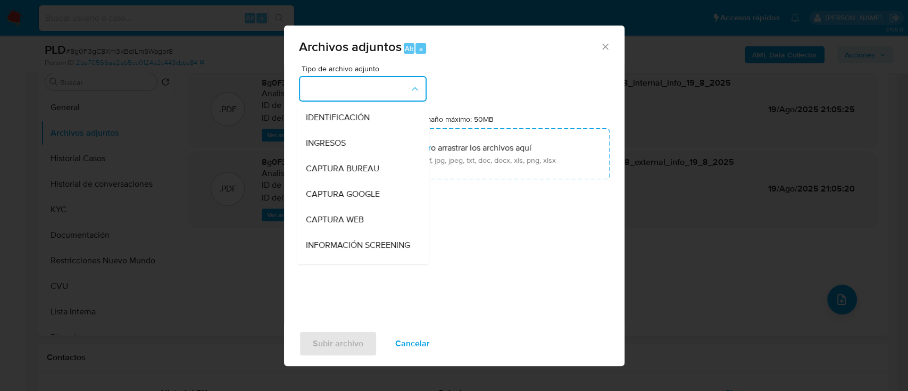
click at [355, 99] on button "button" at bounding box center [363, 89] width 128 height 26
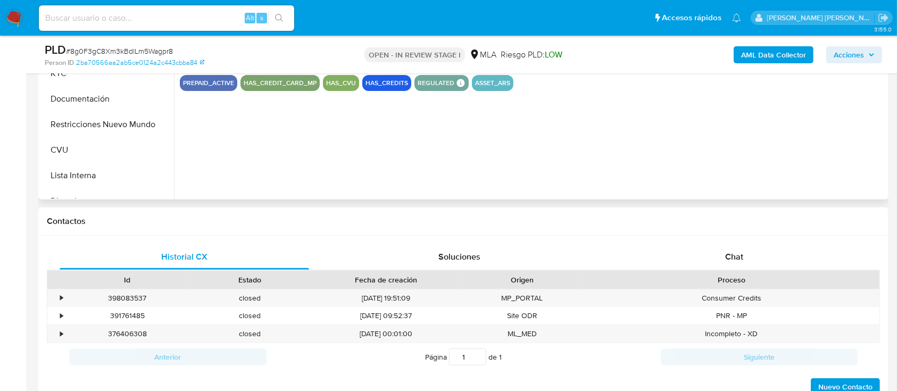
scroll to position [426, 0]
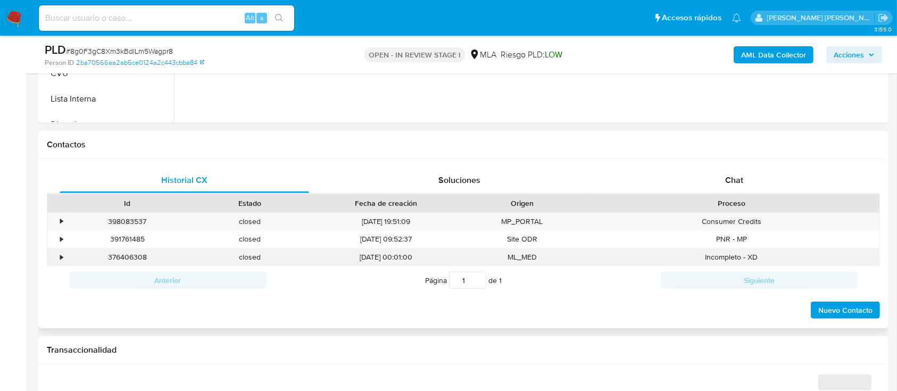
select select "10"
click at [744, 178] on div "Chat" at bounding box center [734, 181] width 249 height 26
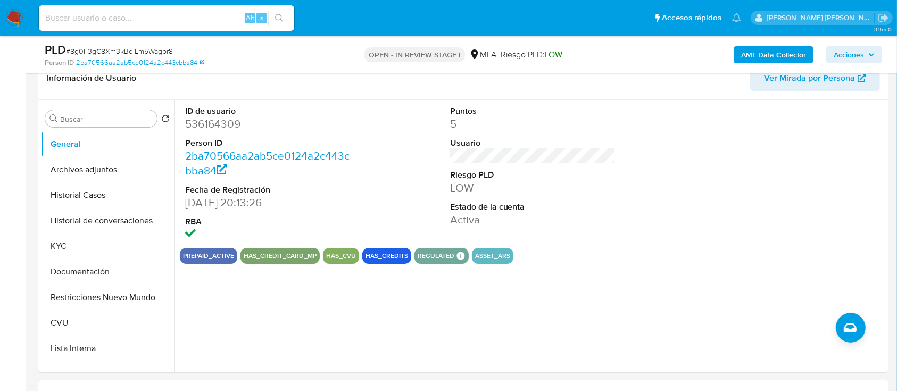
scroll to position [71, 0]
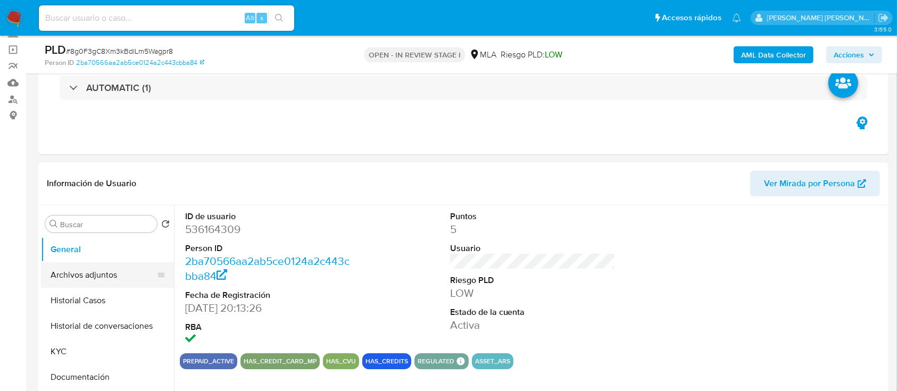
click at [94, 273] on button "Archivos adjuntos" at bounding box center [103, 275] width 124 height 26
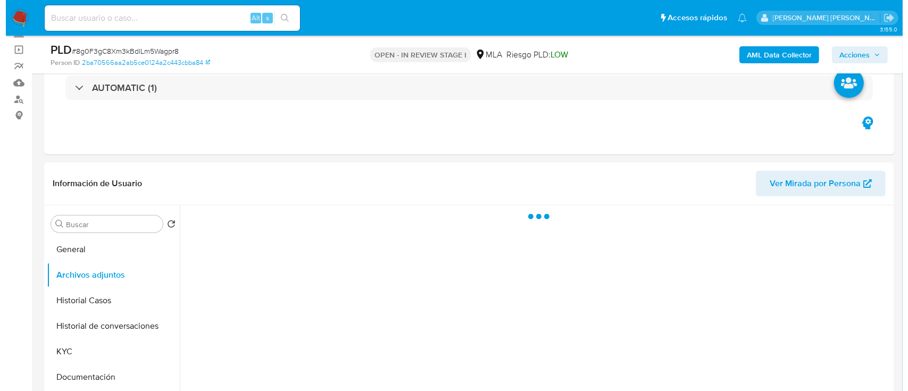
scroll to position [284, 0]
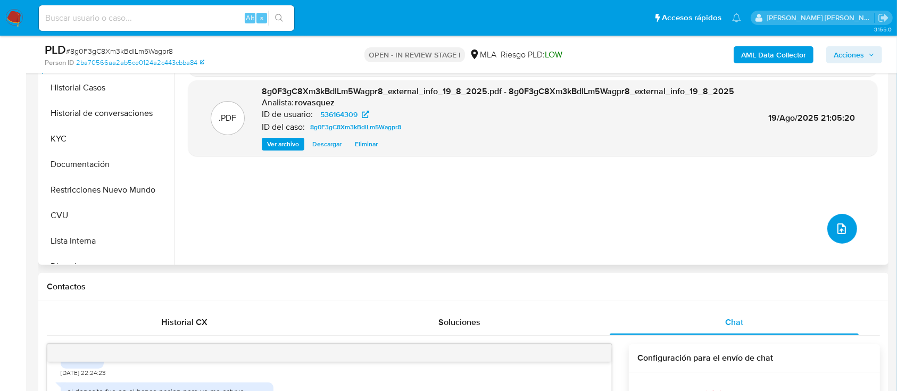
click at [833, 235] on button "upload-file" at bounding box center [842, 229] width 30 height 30
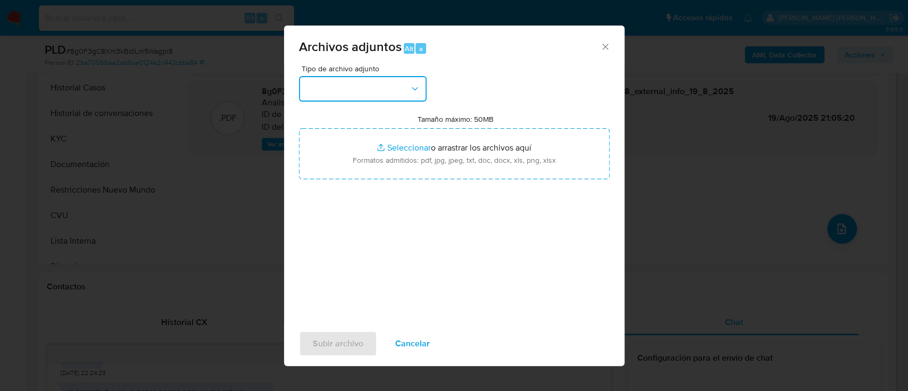
click at [374, 96] on button "button" at bounding box center [363, 89] width 128 height 26
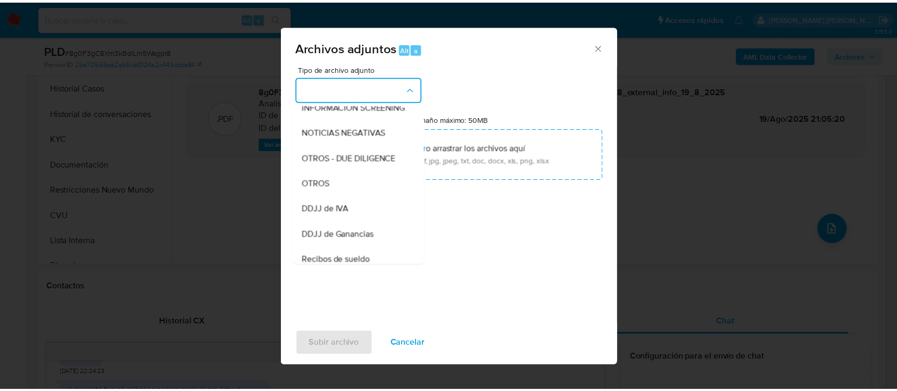
scroll to position [141, 0]
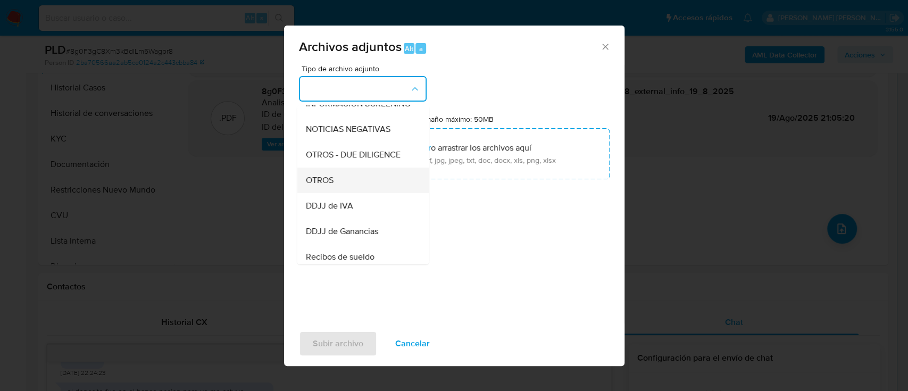
click at [350, 193] on div "OTROS" at bounding box center [359, 181] width 109 height 26
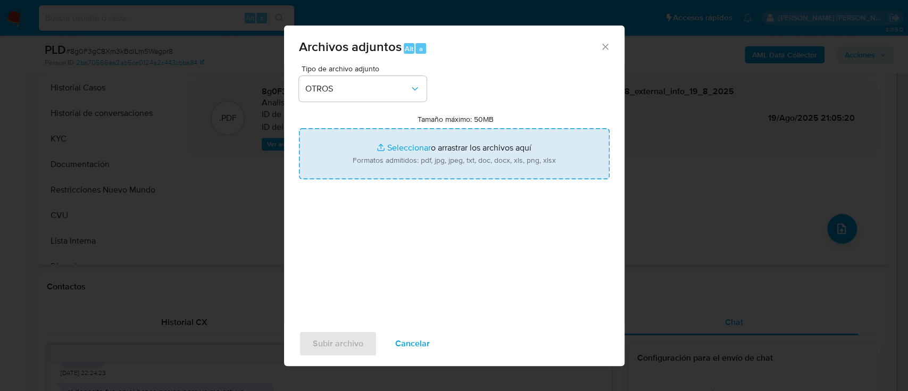
click at [410, 147] on input "Tamaño máximo: 50MB Seleccionar archivos" at bounding box center [454, 153] width 311 height 51
type input "C:\fakepath\Caselog 8g0F3gC8Xm3kBdlLm5Wagpr8_2025_08_19_20_53_58.docx"
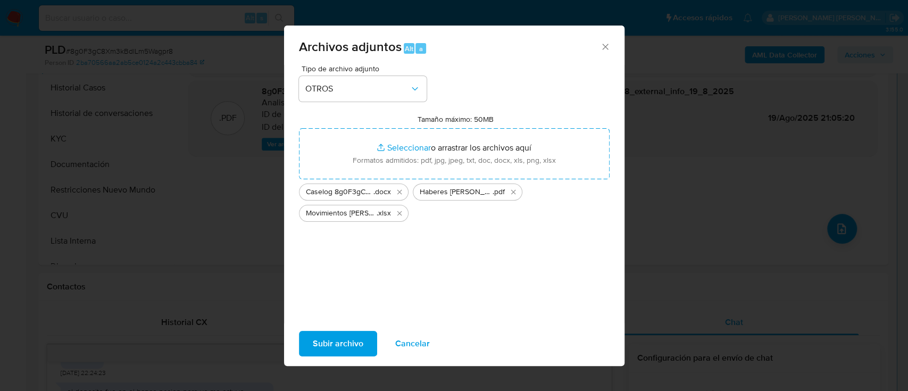
click at [347, 349] on span "Subir archivo" at bounding box center [338, 343] width 51 height 23
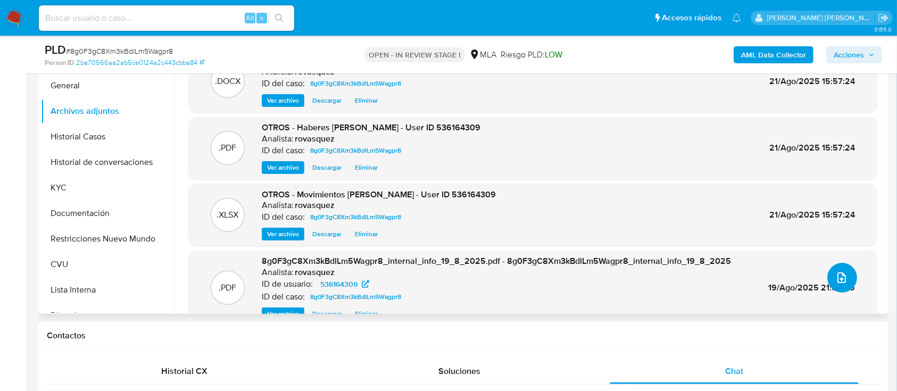
scroll to position [213, 0]
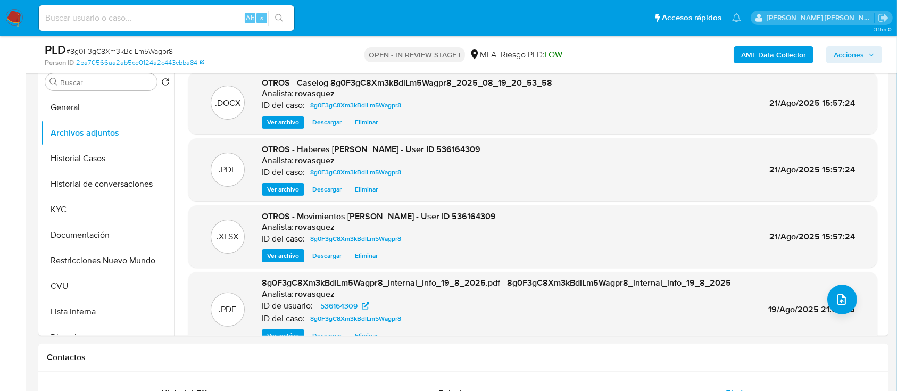
click at [845, 49] on span "Acciones" at bounding box center [849, 54] width 30 height 17
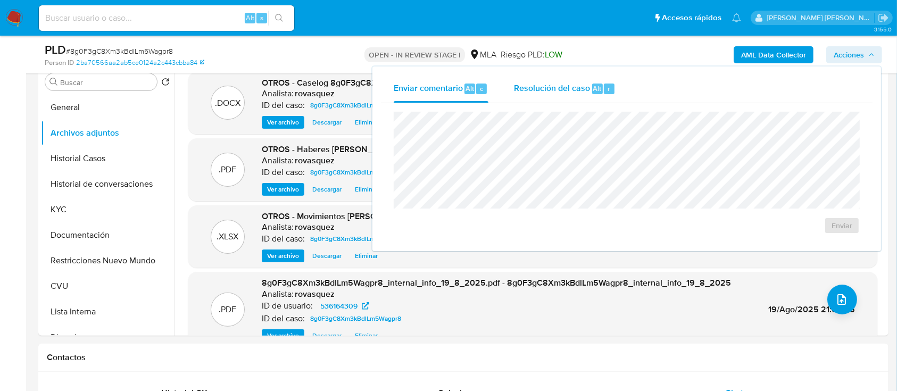
click at [579, 90] on span "Resolución del caso" at bounding box center [552, 88] width 76 height 12
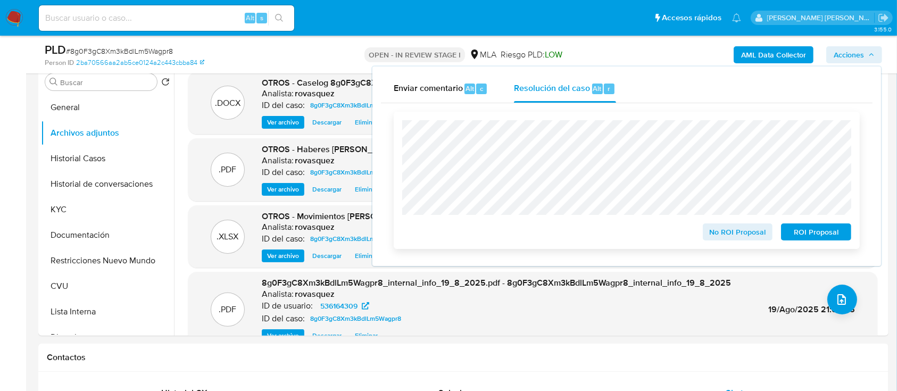
click at [752, 236] on span "No ROI Proposal" at bounding box center [737, 231] width 55 height 15
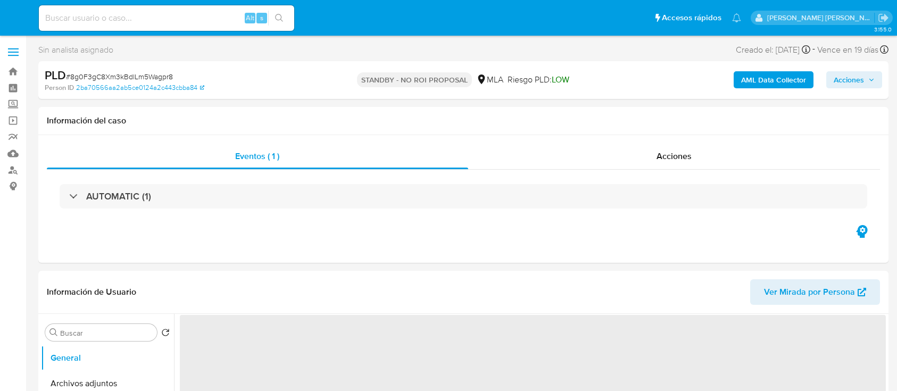
select select "10"
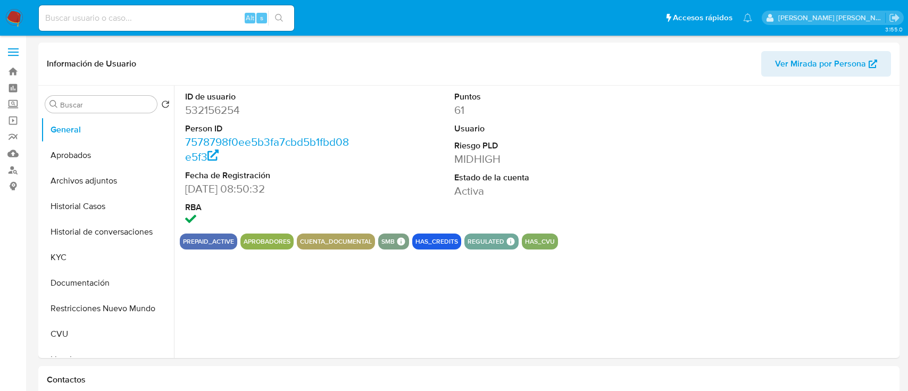
select select "10"
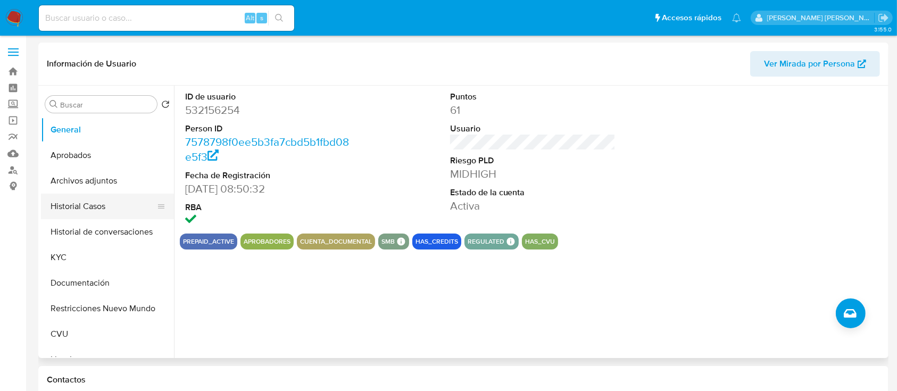
drag, startPoint x: 60, startPoint y: 200, endPoint x: 74, endPoint y: 198, distance: 14.5
click at [60, 200] on button "Historial Casos" at bounding box center [103, 207] width 124 height 26
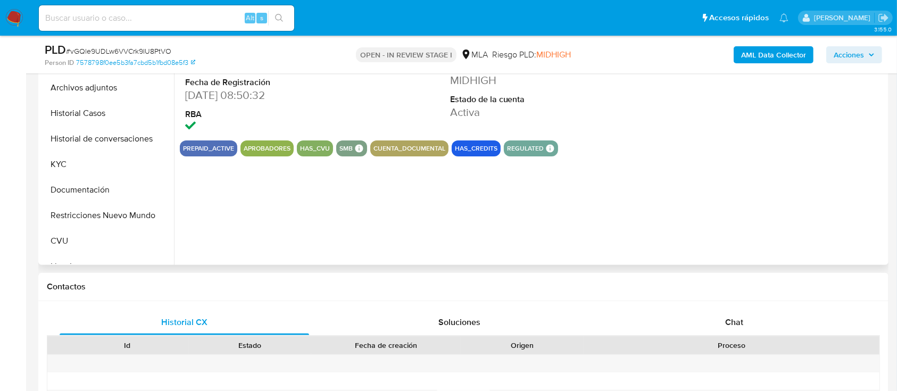
select select "10"
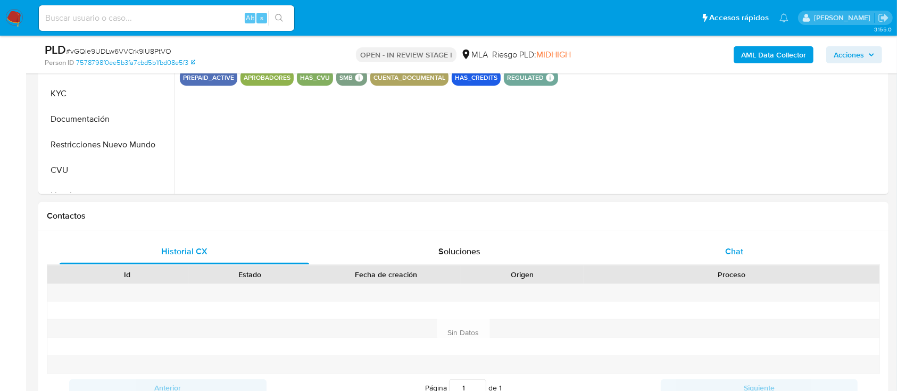
click at [735, 254] on span "Chat" at bounding box center [734, 251] width 18 height 12
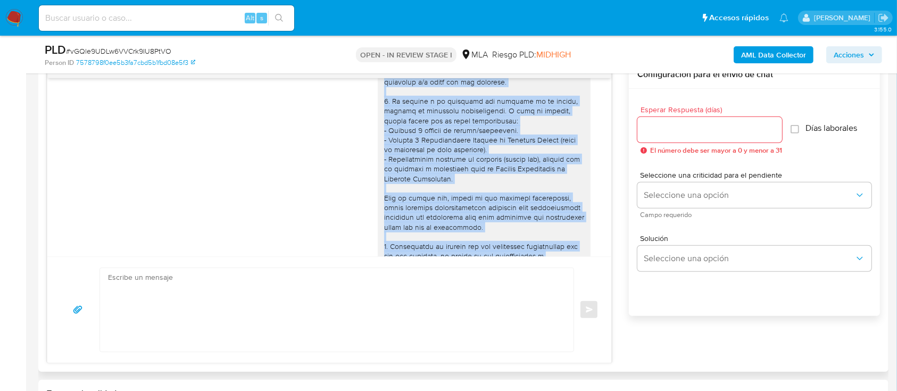
scroll to position [1394, 0]
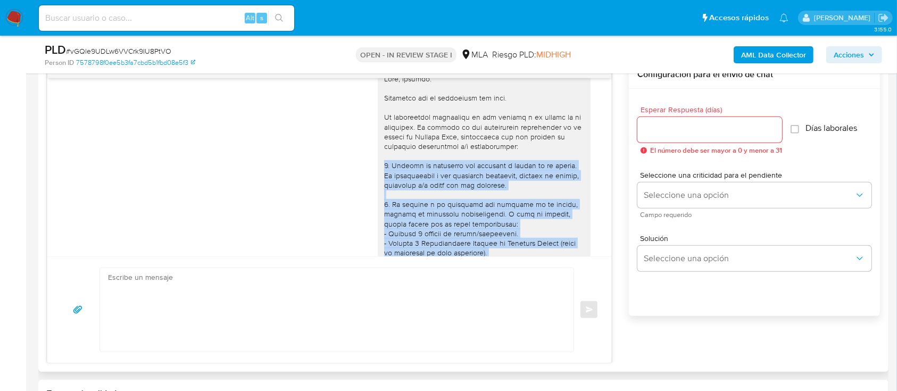
drag, startPoint x: 453, startPoint y: 216, endPoint x: 366, endPoint y: 195, distance: 89.8
click at [366, 195] on div "20/08/2025 13:58:25" at bounding box center [329, 319] width 537 height 515
copy div "1. Detalla la actividad que realizas a través de tu cuenta. De corresponder a u…"
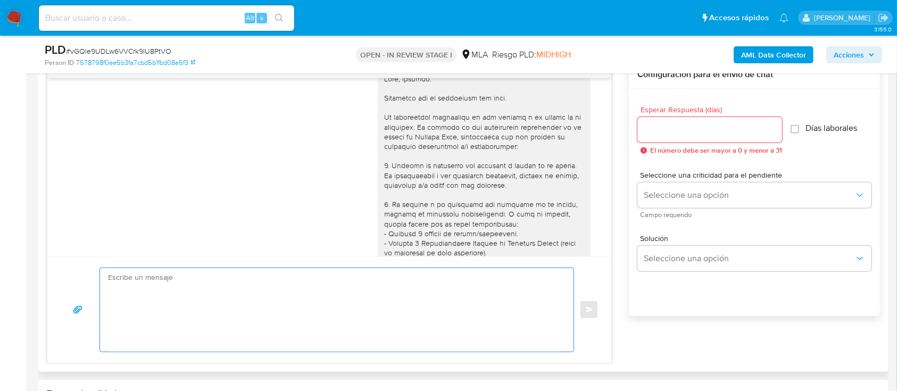
click at [254, 303] on textarea at bounding box center [334, 310] width 452 height 84
paste textarea "1. Detalla la actividad que realizas a través de tu cuenta. De corresponder a u…"
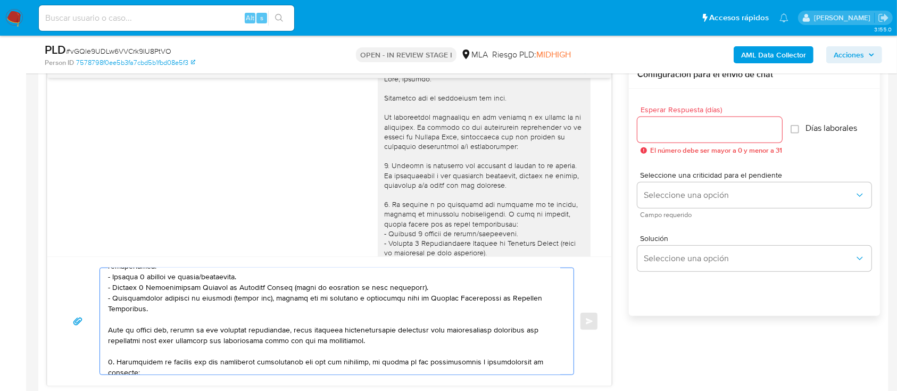
scroll to position [0, 0]
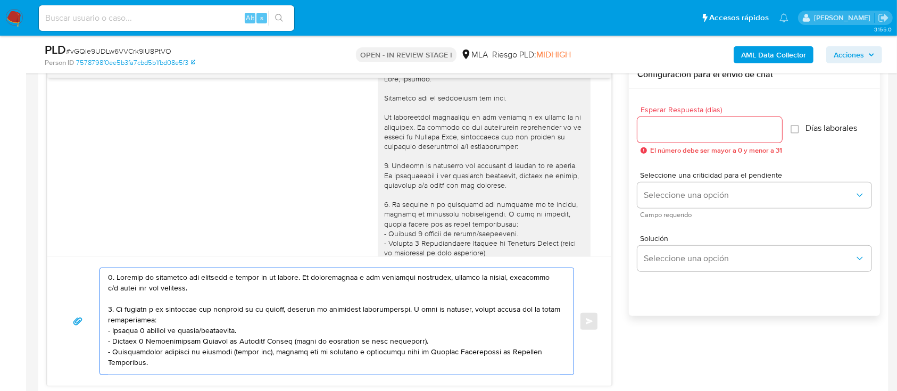
click at [115, 279] on textarea at bounding box center [334, 321] width 452 height 106
paste textarea "Hola, Muchas gracias por la respuesta. Analizamos tu caso y notamos que la info…"
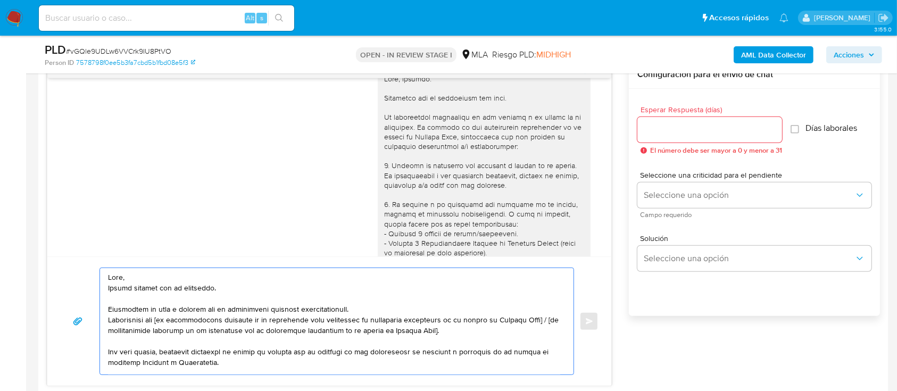
click at [166, 278] on textarea at bounding box center [334, 321] width 452 height 106
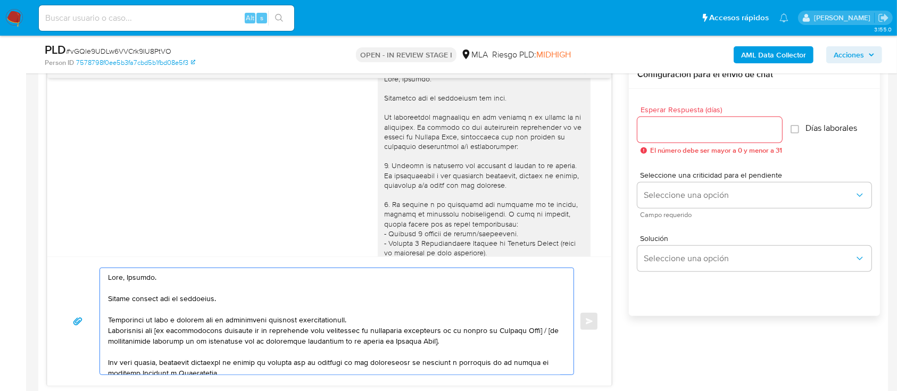
click at [186, 297] on textarea at bounding box center [334, 321] width 452 height 106
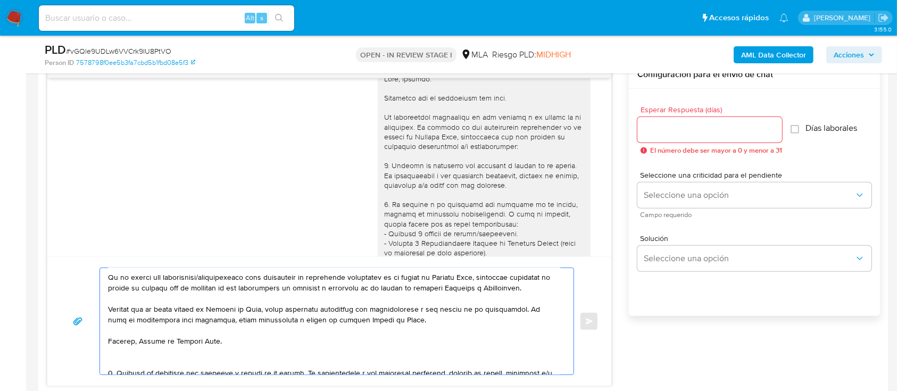
scroll to position [71, 0]
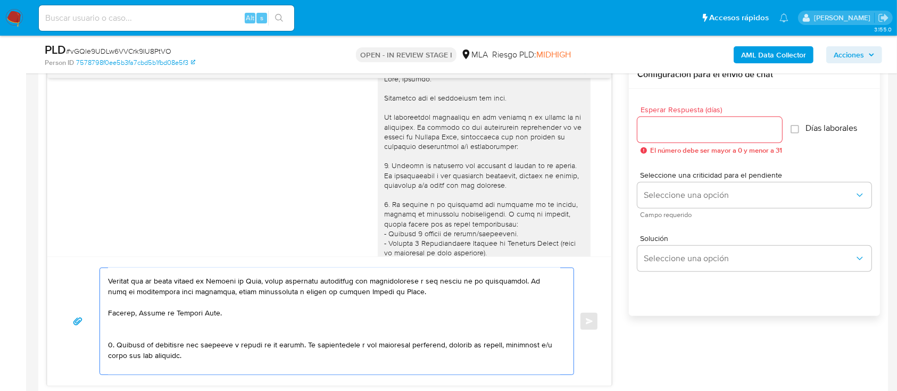
drag, startPoint x: 521, startPoint y: 292, endPoint x: 524, endPoint y: 302, distance: 10.5
click at [524, 302] on textarea at bounding box center [334, 321] width 452 height 106
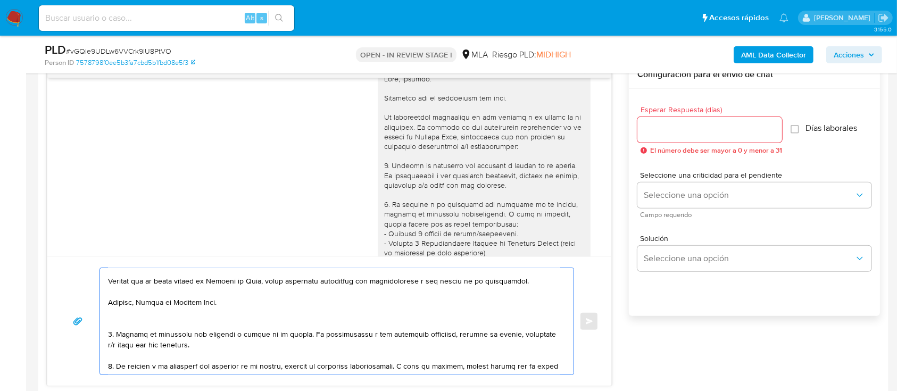
click at [123, 279] on textarea at bounding box center [334, 321] width 452 height 106
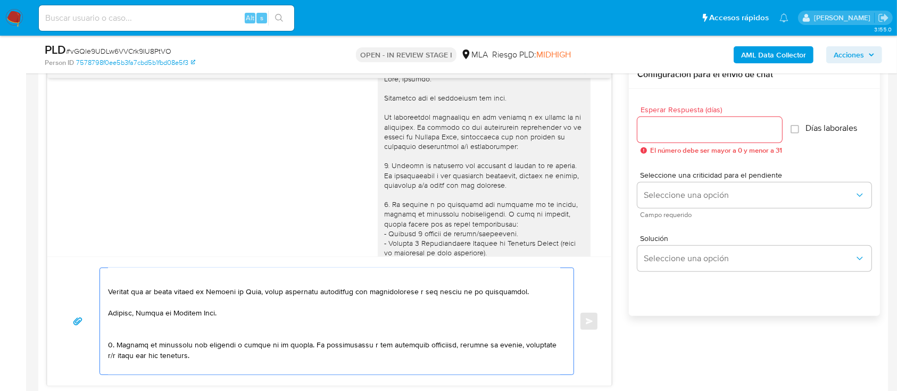
paste textarea "En caso de regularizar esta situación, podés contactarte a través de nuestro Po…"
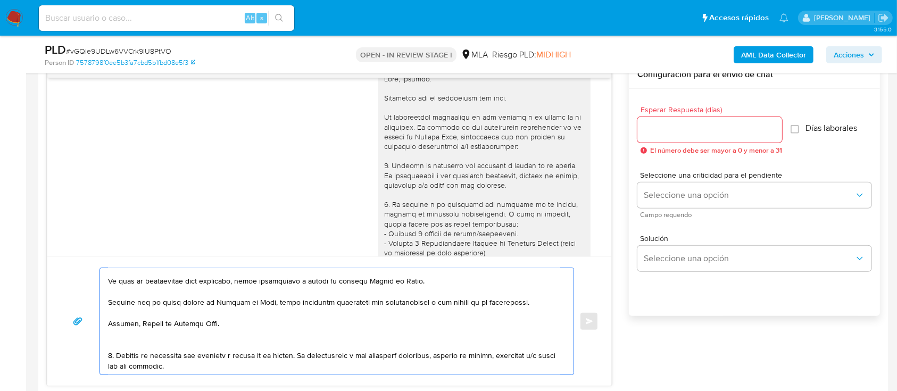
click at [139, 336] on textarea at bounding box center [334, 321] width 452 height 106
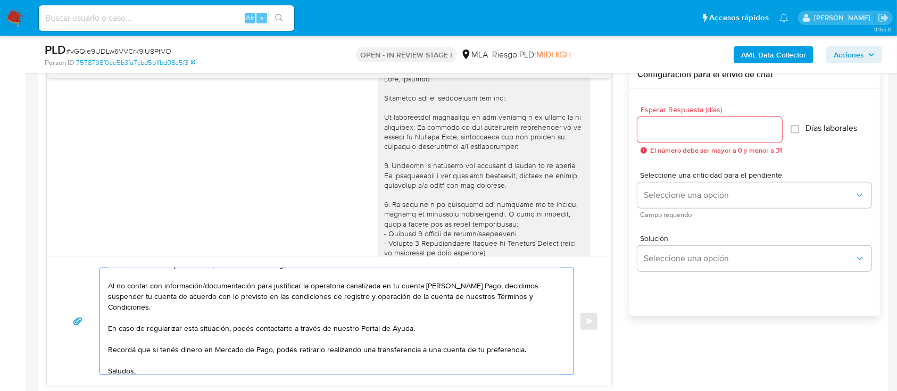
scroll to position [53, 0]
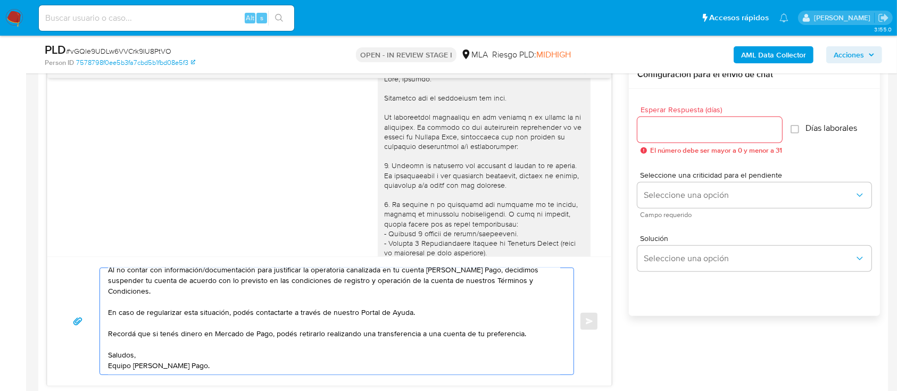
click at [191, 313] on textarea "Hola, Esteban. Analizamos tu caso y notamos que la información registra inconsi…" at bounding box center [334, 321] width 452 height 106
drag, startPoint x: 148, startPoint y: 311, endPoint x: 225, endPoint y: 313, distance: 76.6
click at [225, 313] on textarea "Hola, Esteban. Analizamos tu caso y notamos que la información registra inconsi…" at bounding box center [334, 321] width 452 height 106
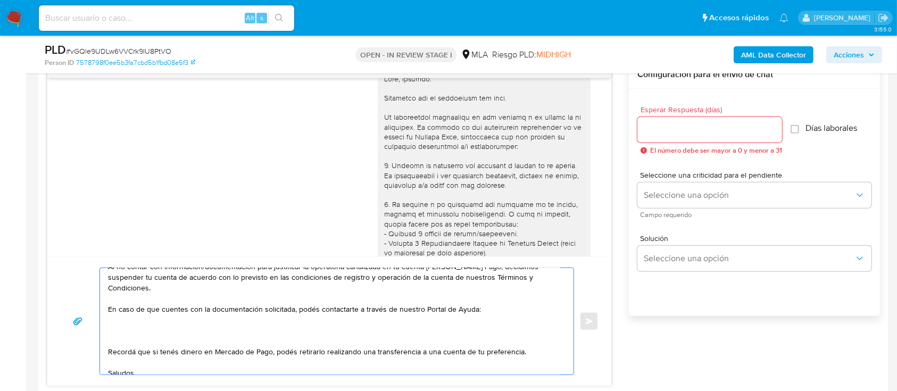
paste textarea "1. Detalla la actividad que realizas a través de tu cuenta. De corresponder a u…"
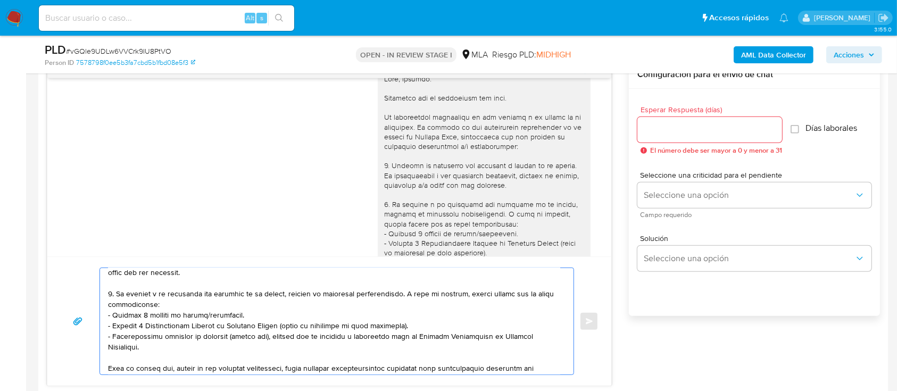
scroll to position [60, 0]
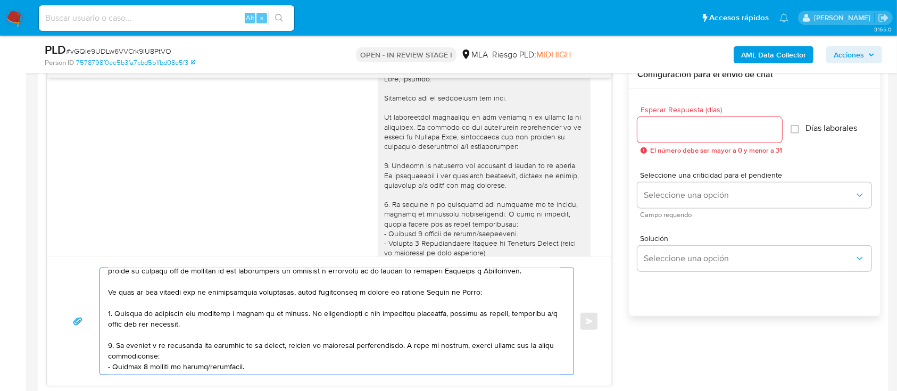
click at [145, 349] on textarea at bounding box center [334, 321] width 452 height 106
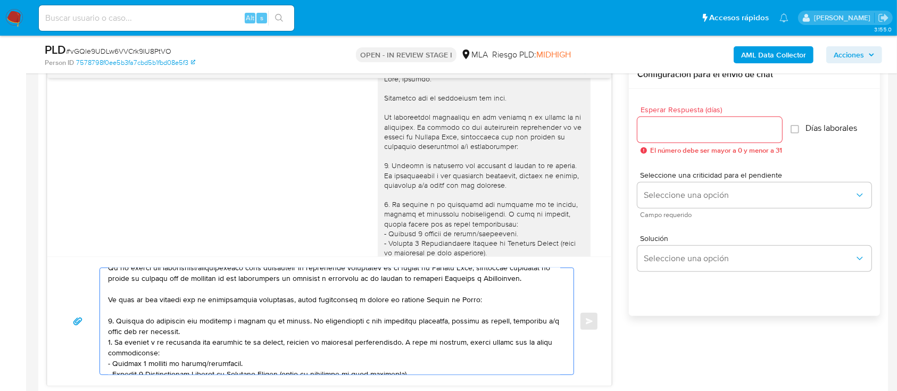
scroll to position [141, 0]
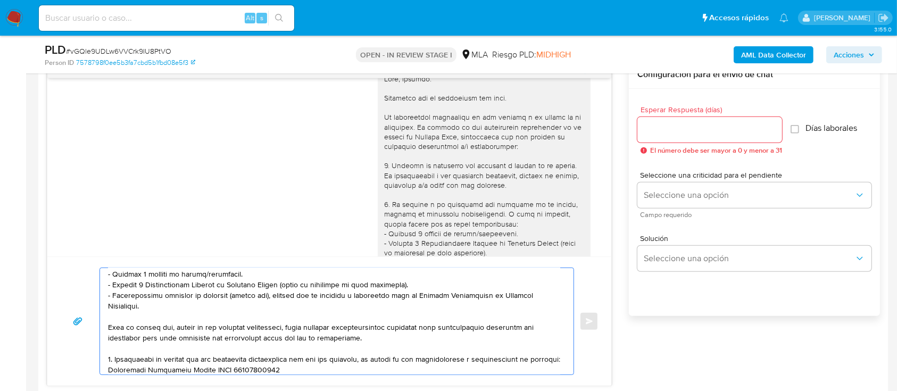
click at [217, 338] on textarea at bounding box center [334, 321] width 452 height 106
click at [219, 331] on textarea at bounding box center [334, 321] width 452 height 106
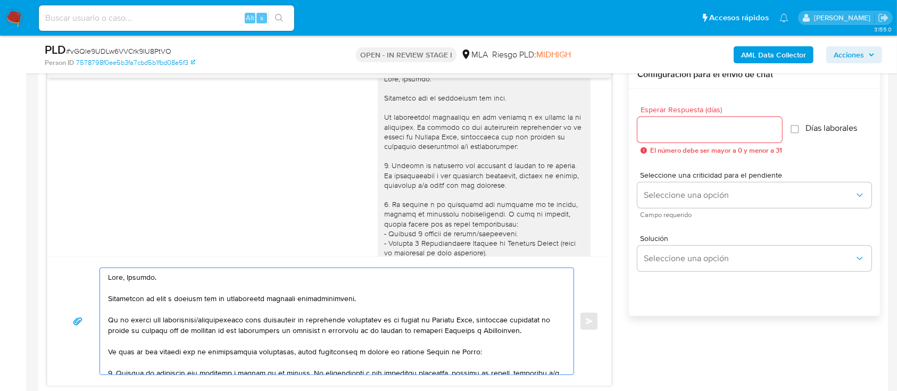
scroll to position [71, 0]
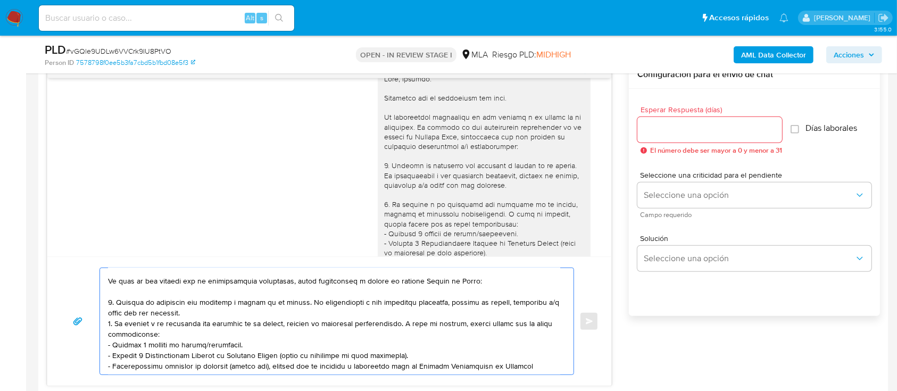
click at [206, 326] on textarea at bounding box center [334, 321] width 452 height 106
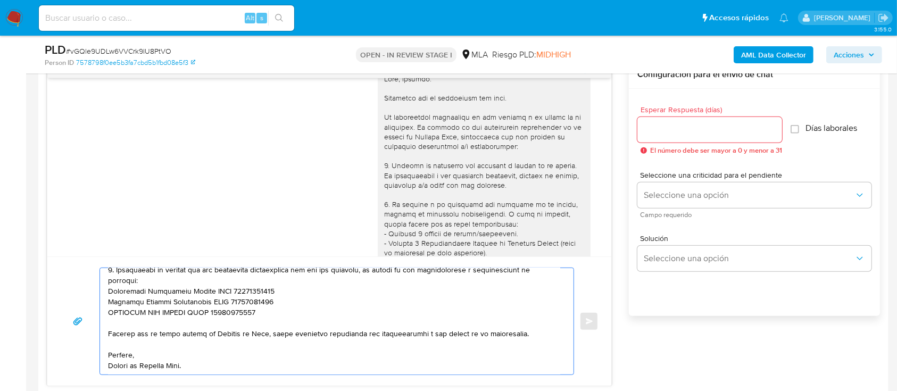
scroll to position [260, 0]
drag, startPoint x: 262, startPoint y: 311, endPoint x: 102, endPoint y: 312, distance: 160.1
click at [102, 312] on div at bounding box center [334, 321] width 468 height 106
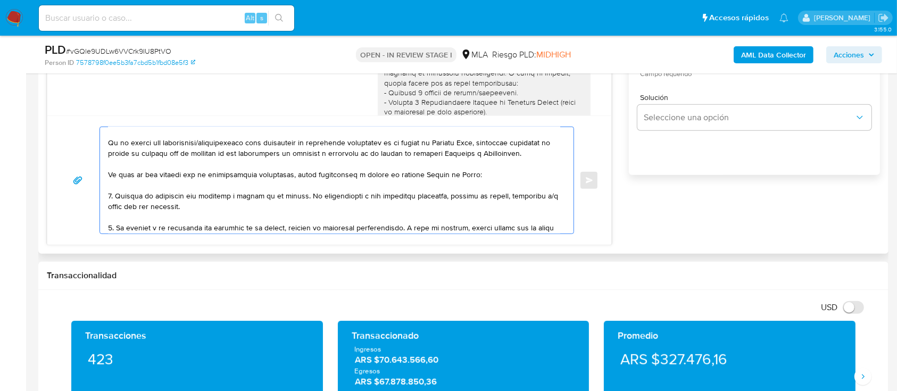
scroll to position [496, 0]
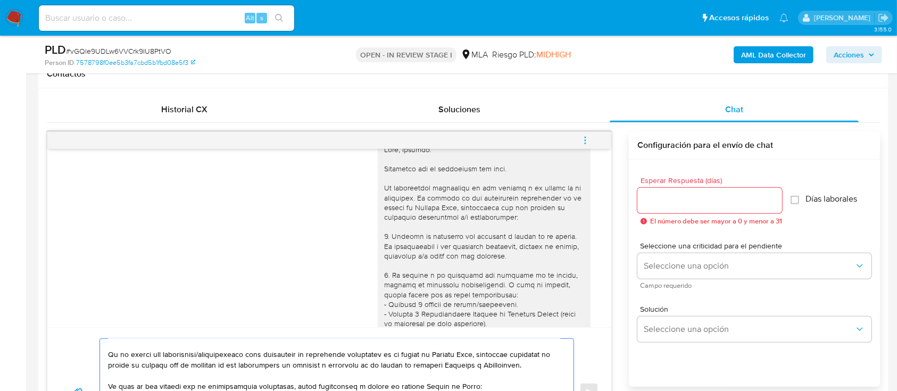
type textarea "Hola, Esteban. Analizamos tu caso y notamos que la información registra inconsi…"
click at [667, 203] on input "Esperar Respuesta (días)" at bounding box center [709, 201] width 145 height 14
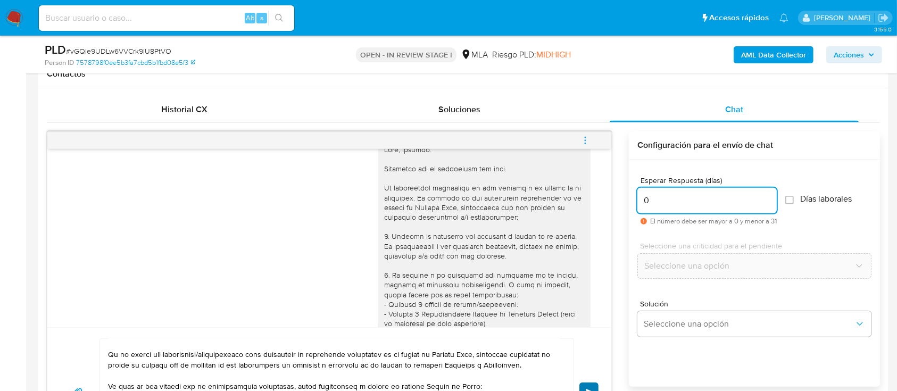
type input "0"
click at [591, 386] on button "Enviar" at bounding box center [588, 391] width 19 height 19
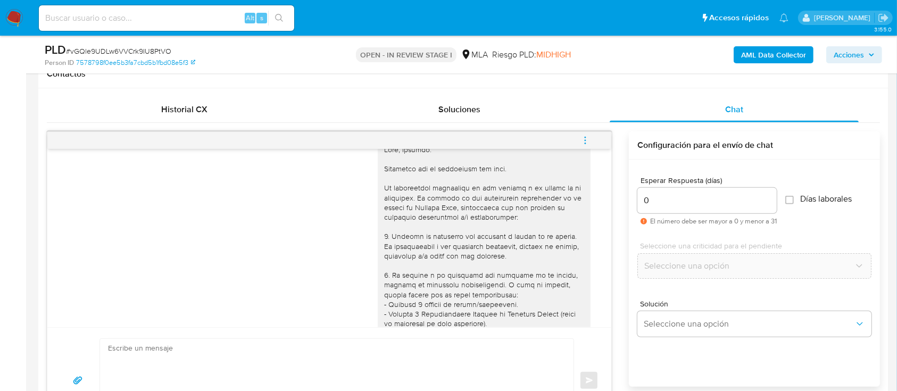
scroll to position [2215, 0]
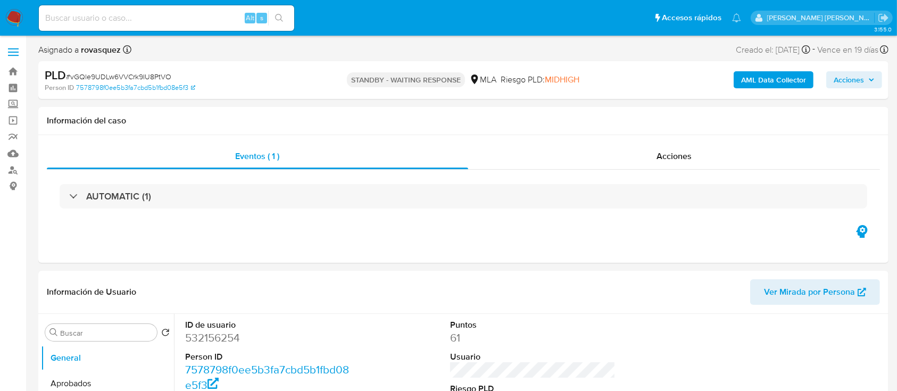
select select "10"
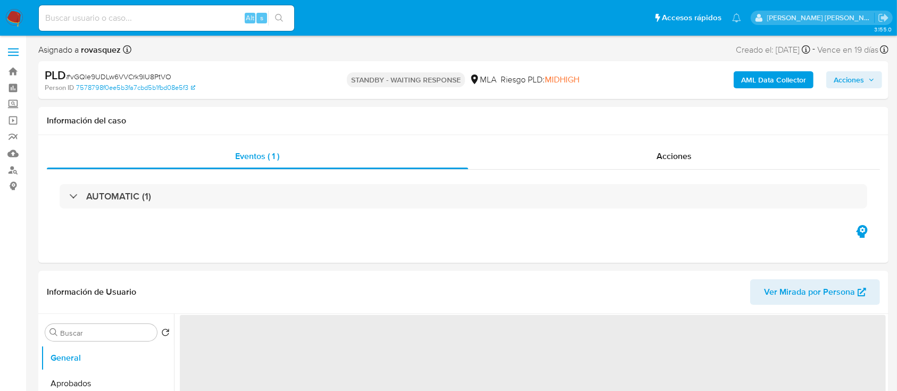
select select "10"
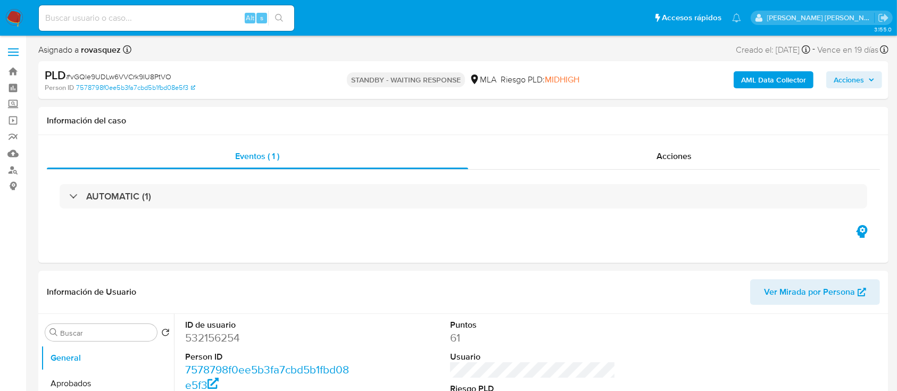
select select "10"
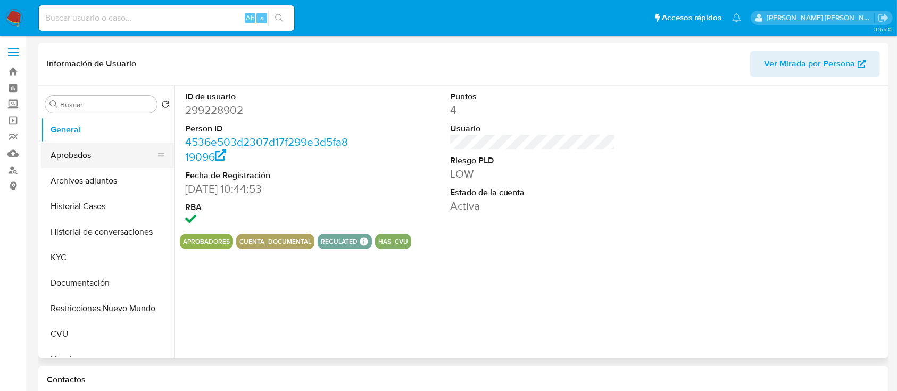
select select "10"
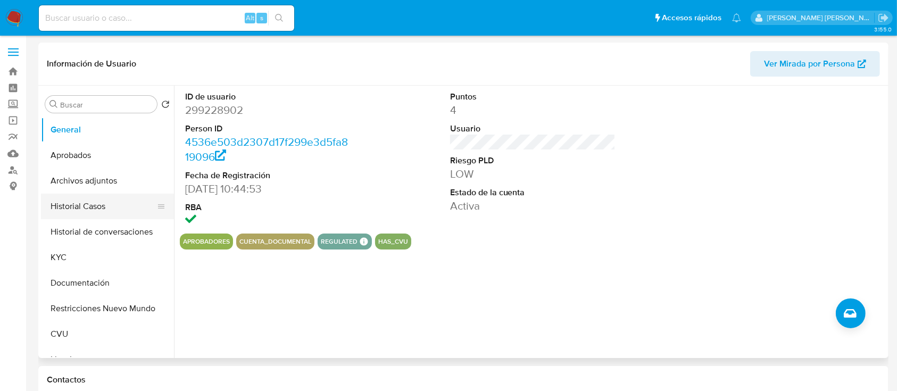
click at [90, 213] on button "Historial Casos" at bounding box center [103, 207] width 124 height 26
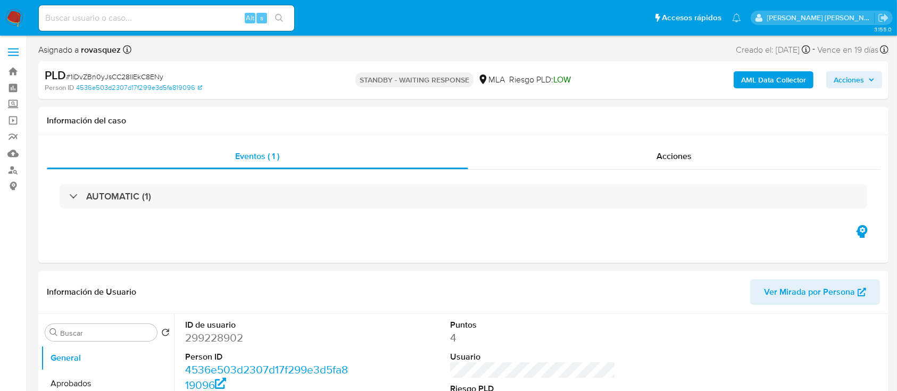
select select "10"
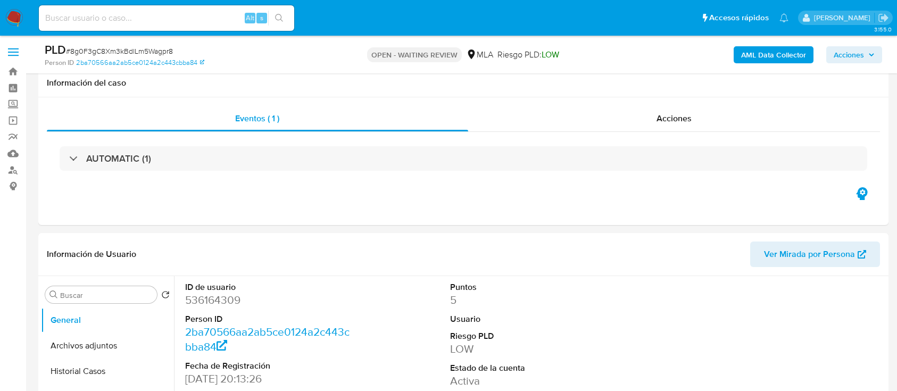
select select "10"
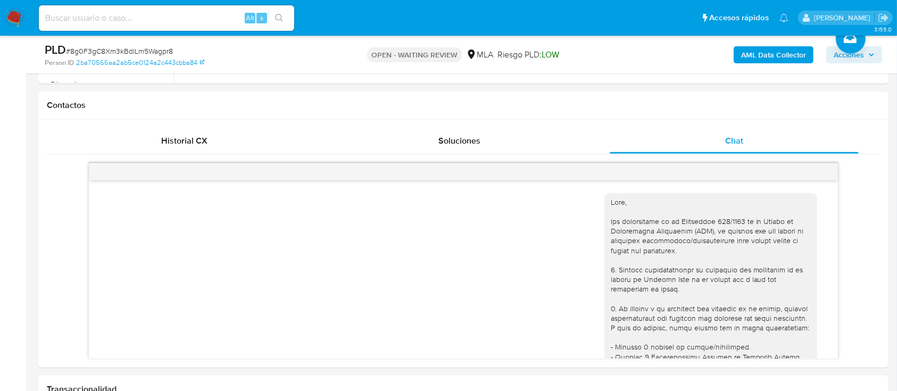
scroll to position [699, 0]
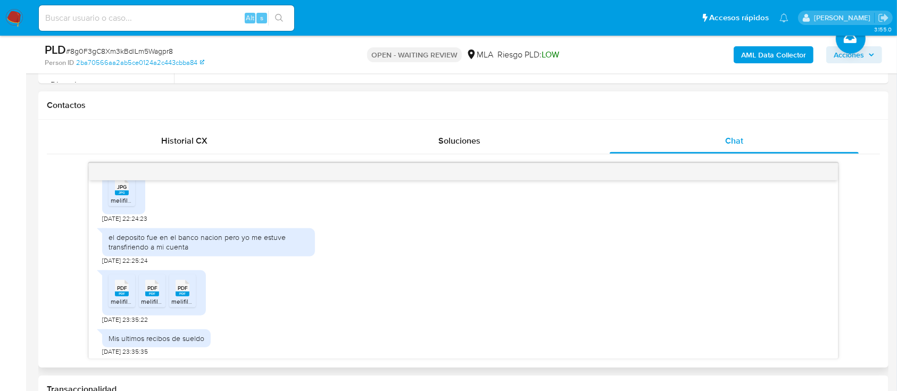
scroll to position [915, 0]
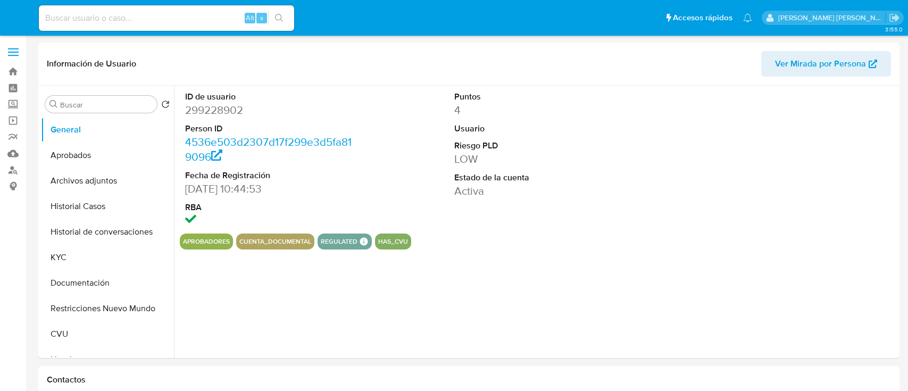
select select "10"
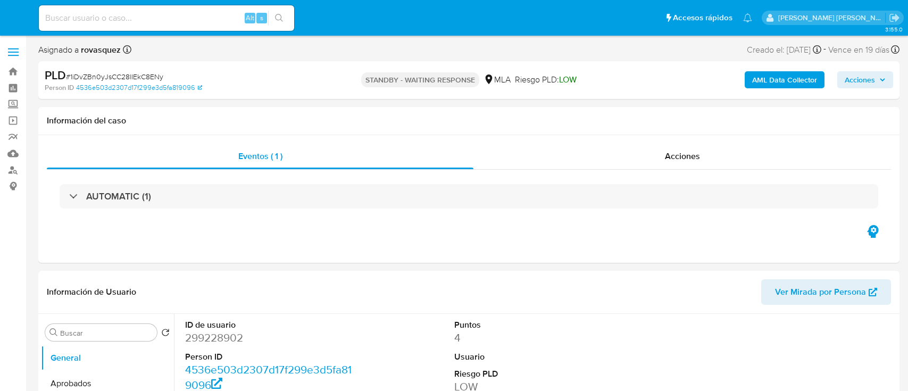
select select "10"
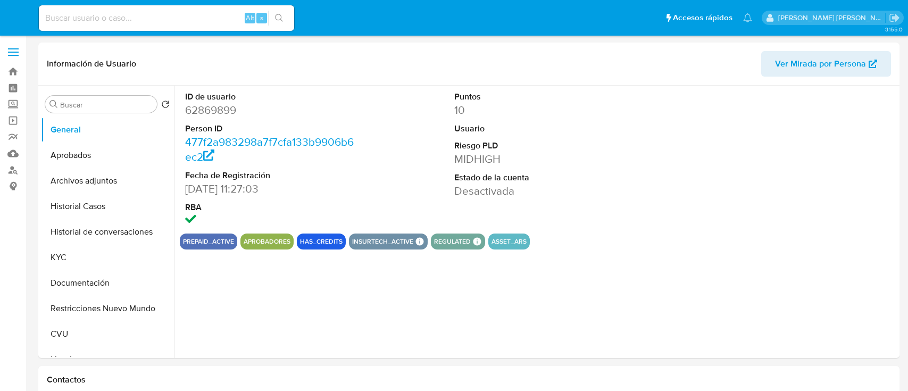
select select "10"
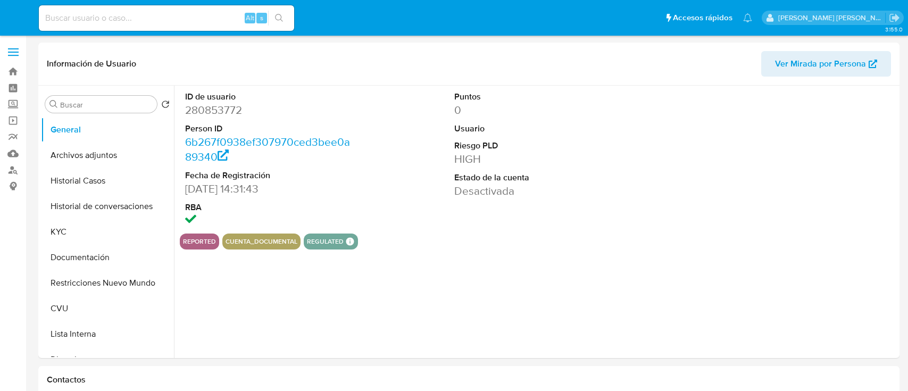
select select "10"
